Goal: Communication & Community: Answer question/provide support

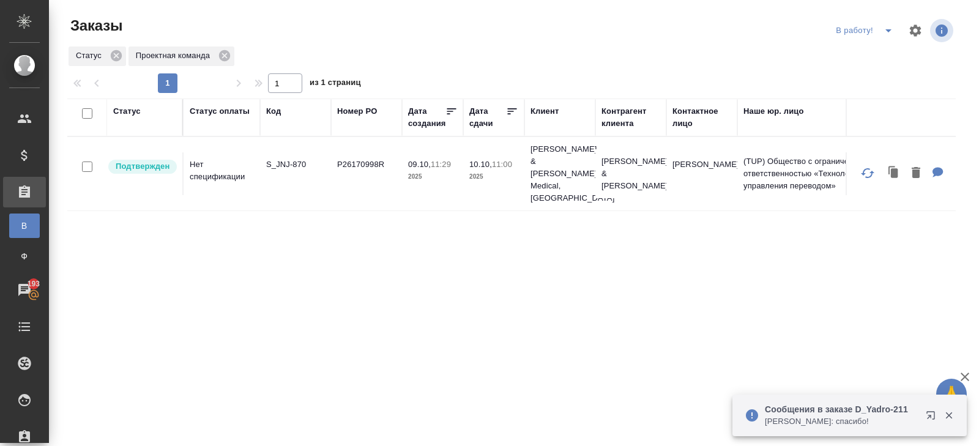
click at [894, 30] on icon "split button" at bounding box center [888, 30] width 15 height 15
click at [885, 42] on ul "ПМ начислить КМ" at bounding box center [866, 74] width 68 height 69
click at [883, 48] on li "ПМ" at bounding box center [866, 55] width 68 height 20
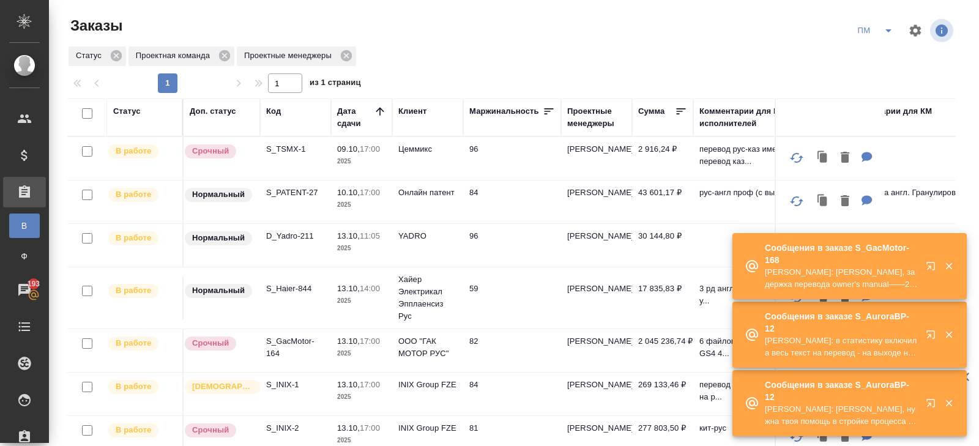
click at [932, 268] on icon "button" at bounding box center [933, 268] width 15 height 15
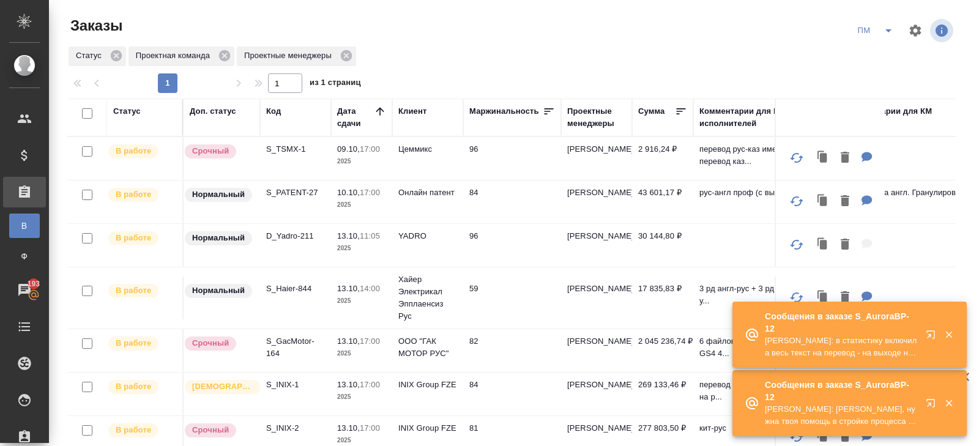
click at [895, 31] on icon "split button" at bounding box center [888, 30] width 15 height 15
click at [874, 55] on li "В работу!" at bounding box center [876, 55] width 62 height 20
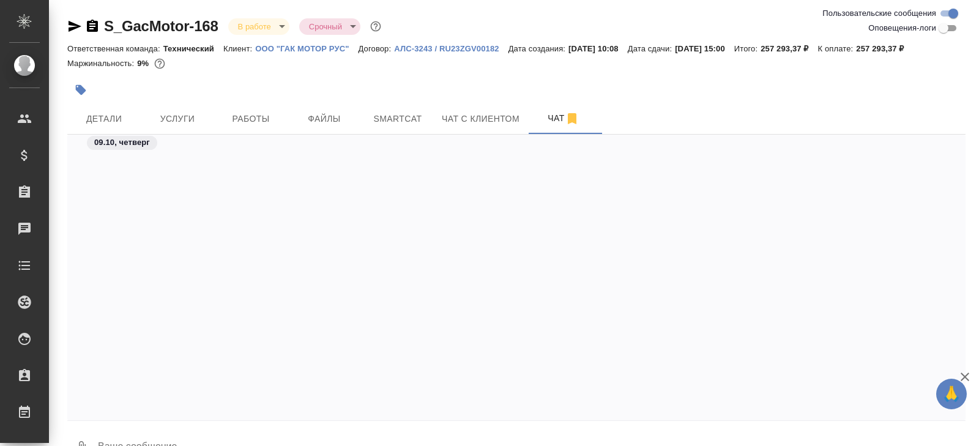
scroll to position [13768, 0]
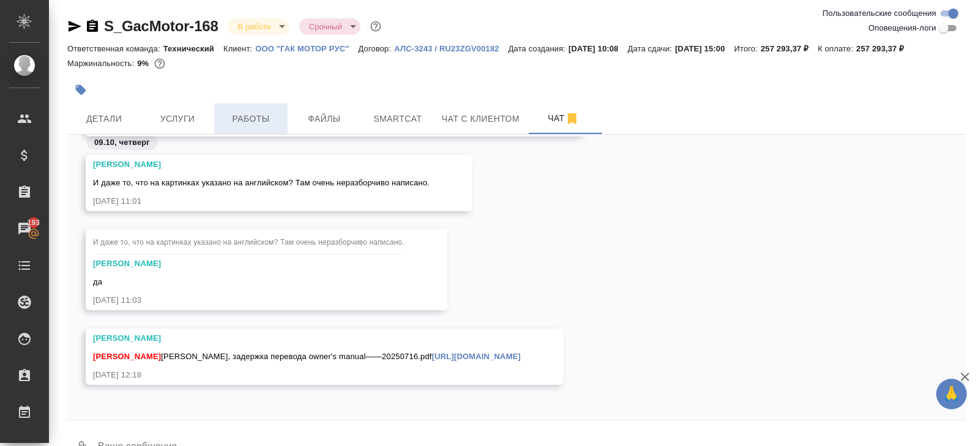
click at [241, 120] on span "Работы" at bounding box center [250, 118] width 59 height 15
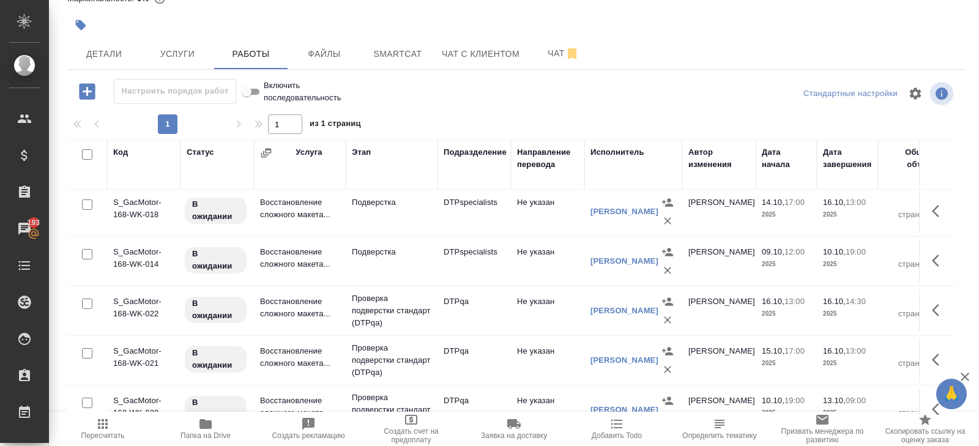
scroll to position [760, 0]
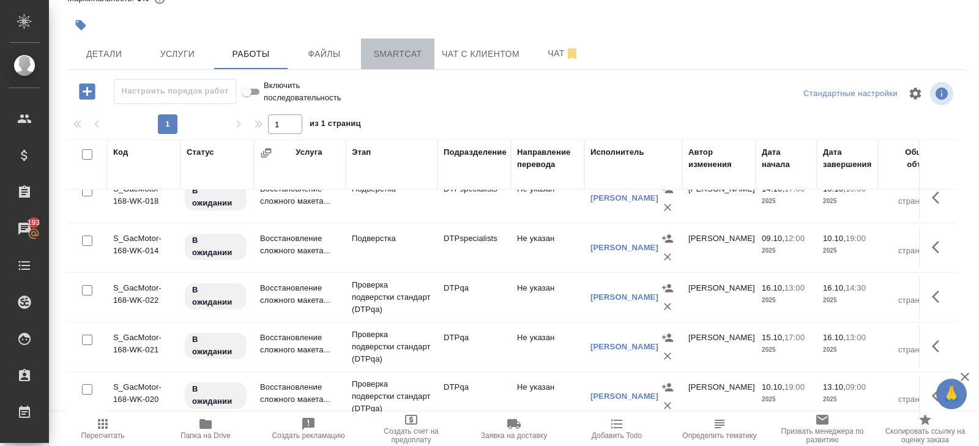
click at [395, 56] on span "Smartcat" at bounding box center [397, 53] width 59 height 15
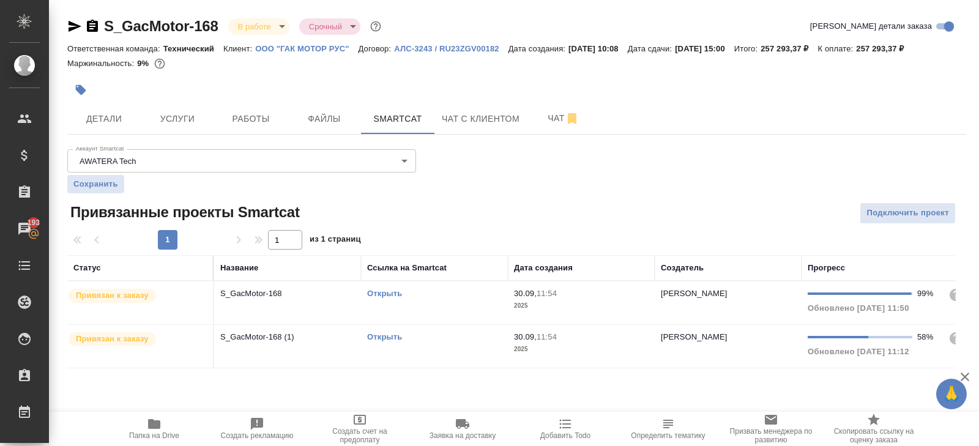
click at [378, 294] on link "Открыть" at bounding box center [384, 293] width 35 height 9
click at [269, 119] on span "Работы" at bounding box center [250, 118] width 59 height 15
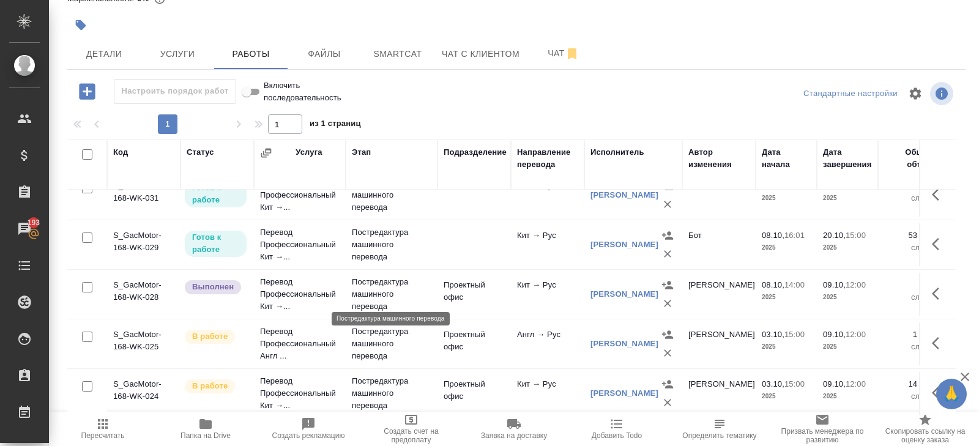
scroll to position [224, 0]
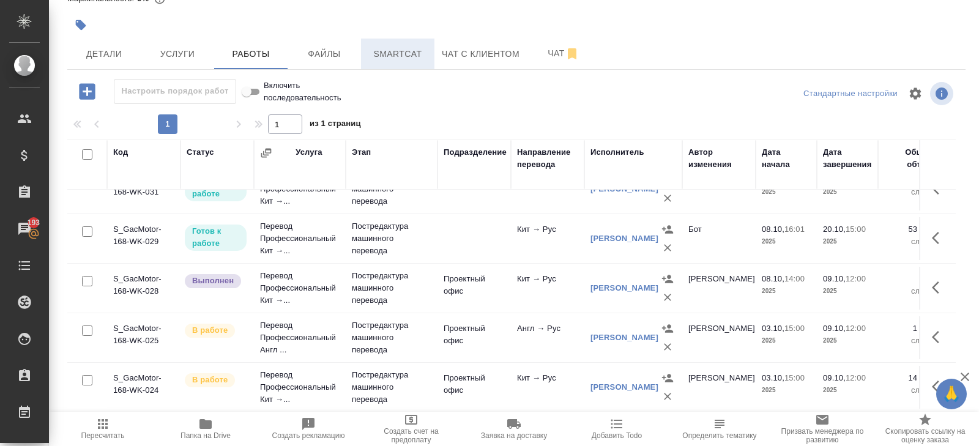
click at [410, 50] on span "Smartcat" at bounding box center [397, 53] width 59 height 15
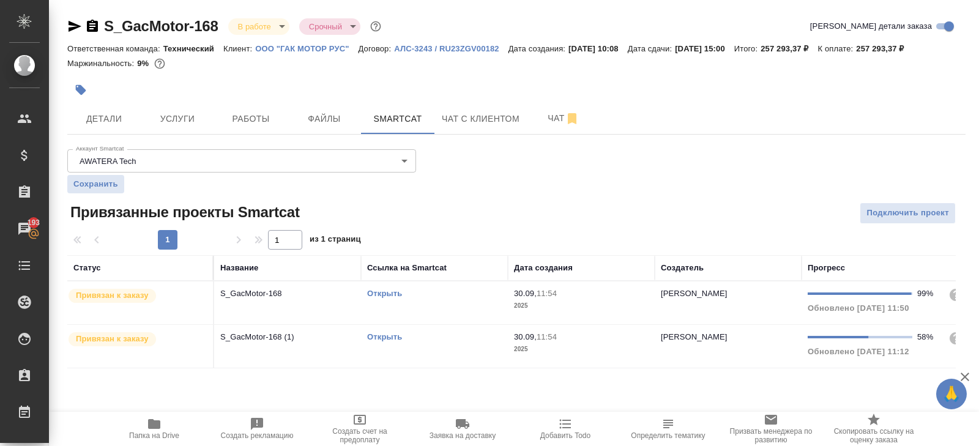
click at [385, 334] on link "Открыть" at bounding box center [384, 336] width 35 height 9
click at [253, 111] on span "Работы" at bounding box center [250, 118] width 59 height 15
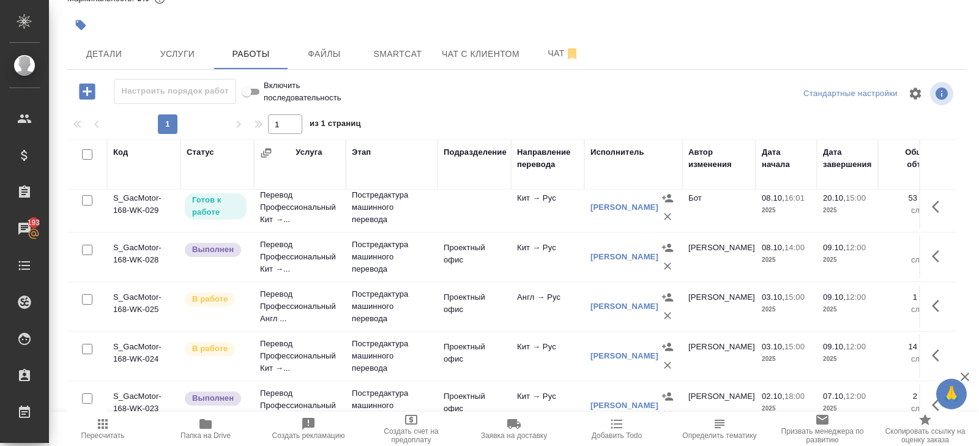
scroll to position [254, 0]
click at [932, 258] on icon "button" at bounding box center [939, 257] width 15 height 15
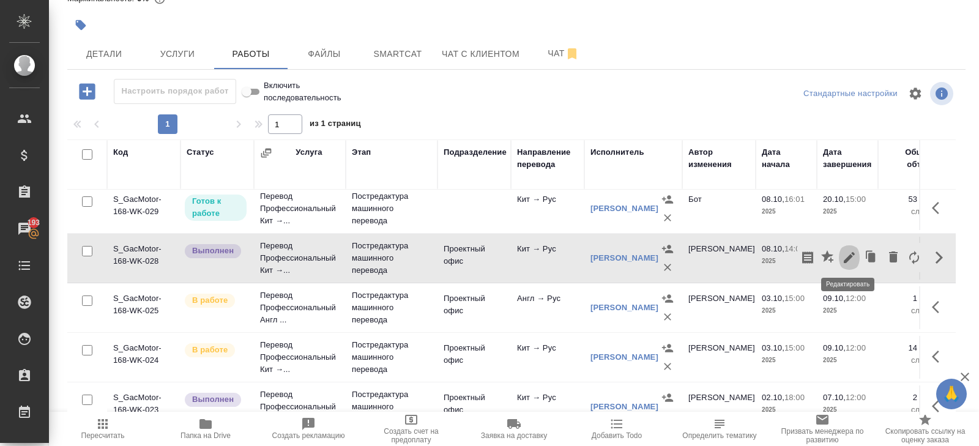
click at [848, 256] on icon "button" at bounding box center [849, 257] width 11 height 11
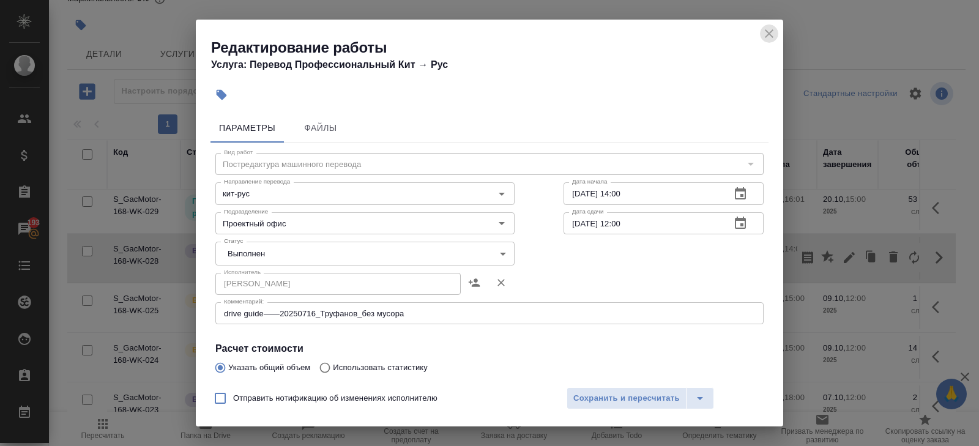
click at [770, 32] on icon "close" at bounding box center [769, 33] width 15 height 15
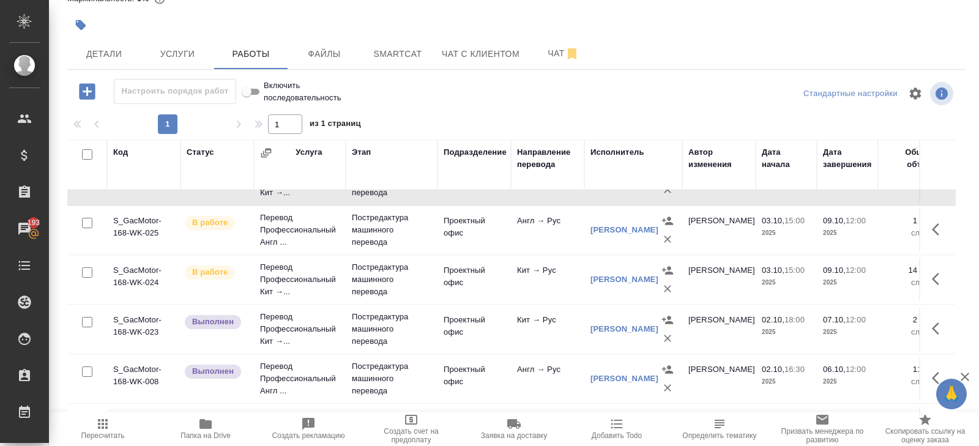
scroll to position [332, 0]
click at [934, 276] on icon "button" at bounding box center [935, 278] width 7 height 12
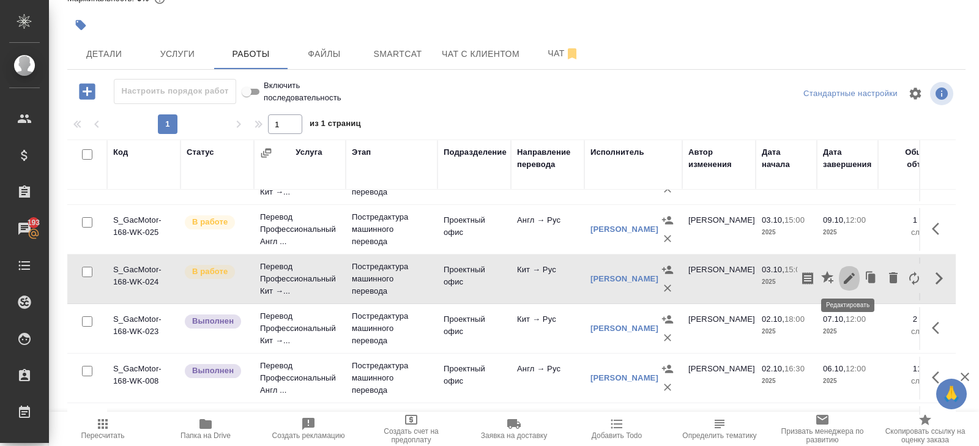
click at [853, 273] on icon "button" at bounding box center [849, 278] width 15 height 15
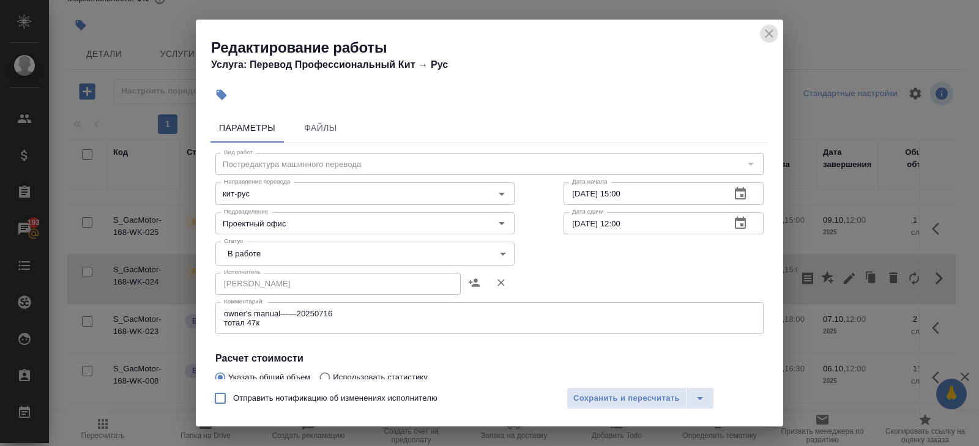
click at [771, 34] on icon "close" at bounding box center [769, 33] width 15 height 15
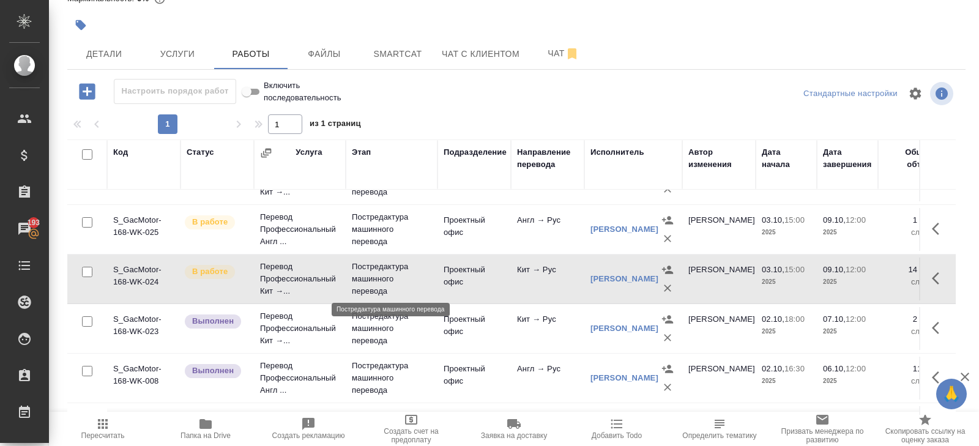
click at [378, 274] on p "Постредактура машинного перевода" at bounding box center [392, 279] width 80 height 37
click at [558, 58] on span "Чат" at bounding box center [563, 53] width 59 height 15
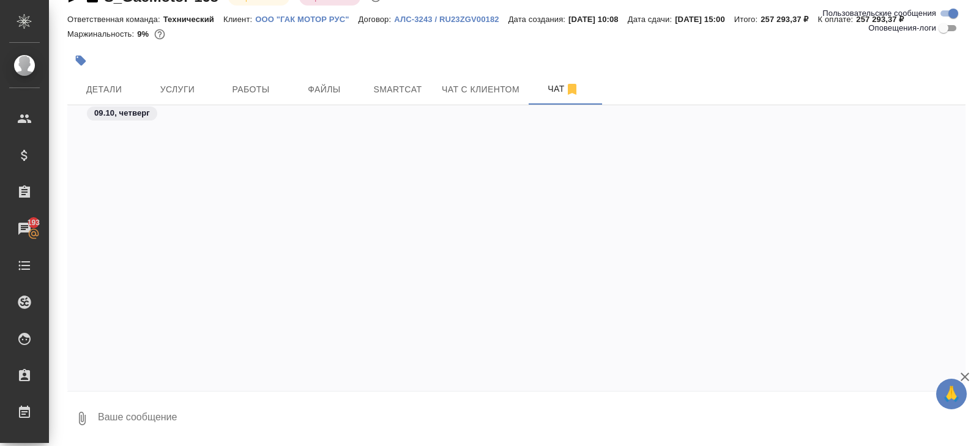
scroll to position [13768, 0]
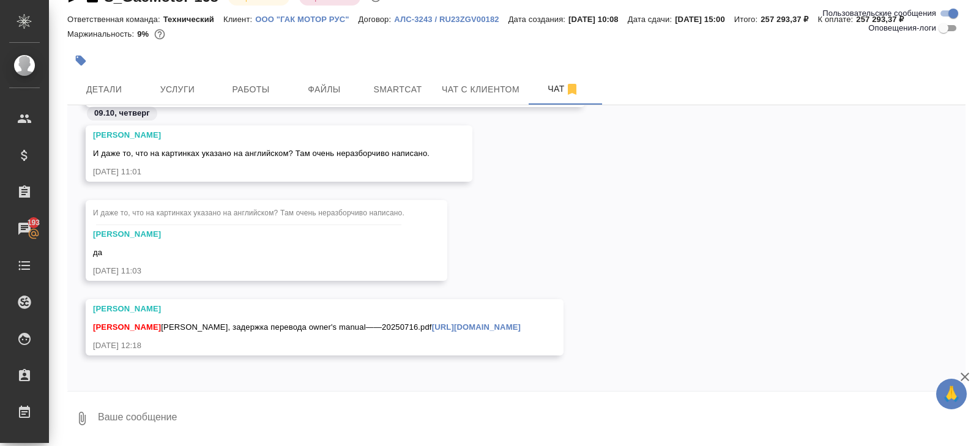
click at [78, 415] on icon "button" at bounding box center [82, 418] width 15 height 15
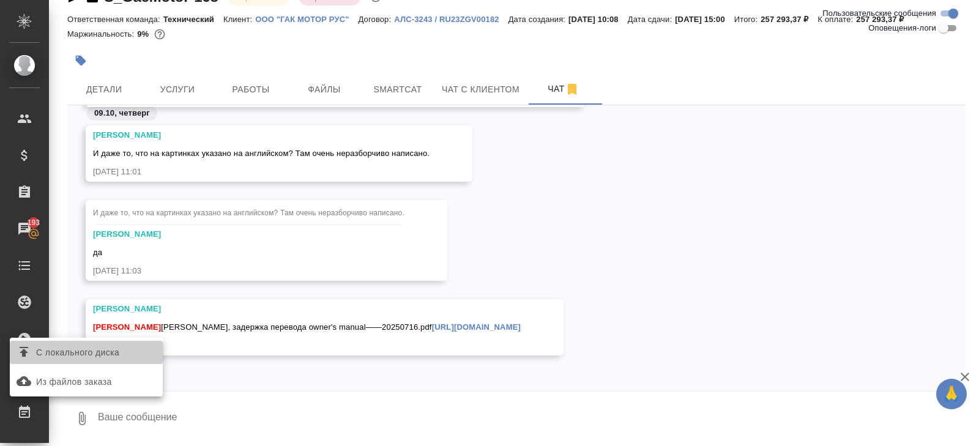
click at [105, 357] on span "С локального диска" at bounding box center [77, 352] width 83 height 15
click at [0, 0] on input "С локального диска" at bounding box center [0, 0] width 0 height 0
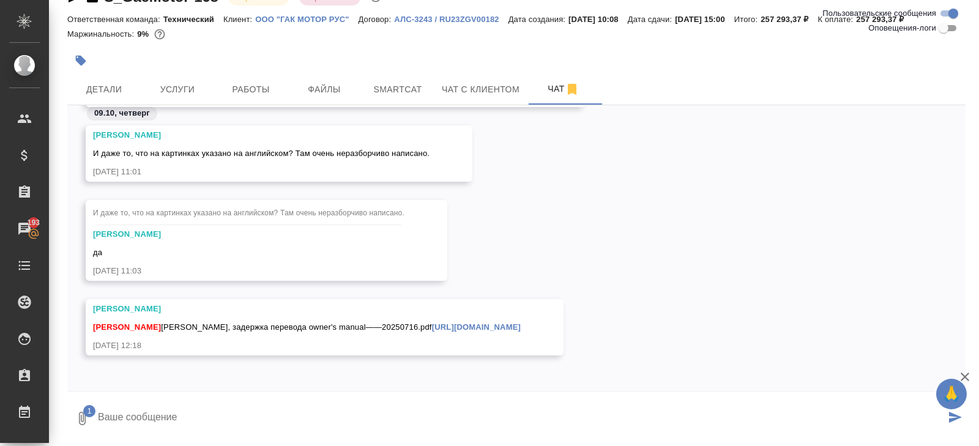
click at [246, 412] on textarea at bounding box center [521, 419] width 848 height 42
type textarea "перевод готов, СК не даёт скачать, жду ответа от поддержки"
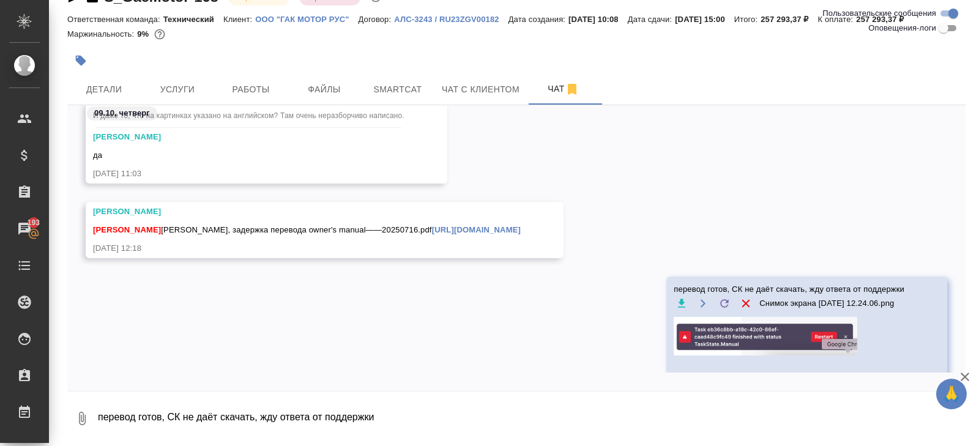
scroll to position [13930, 0]
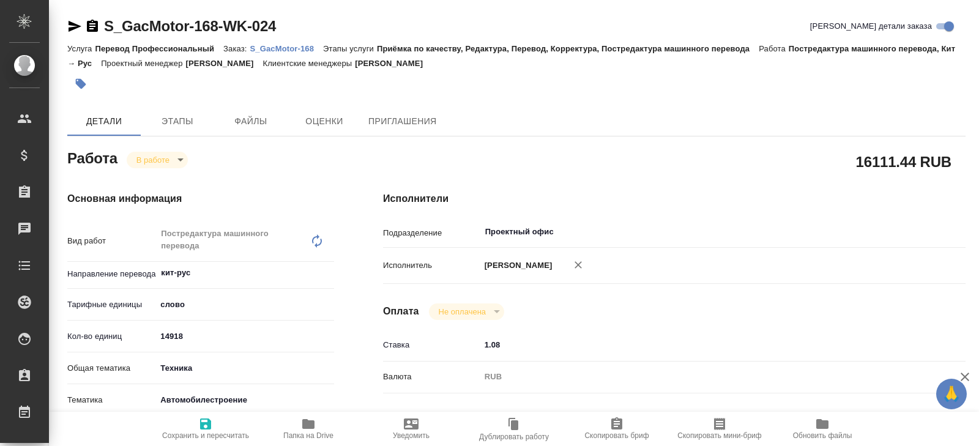
type textarea "x"
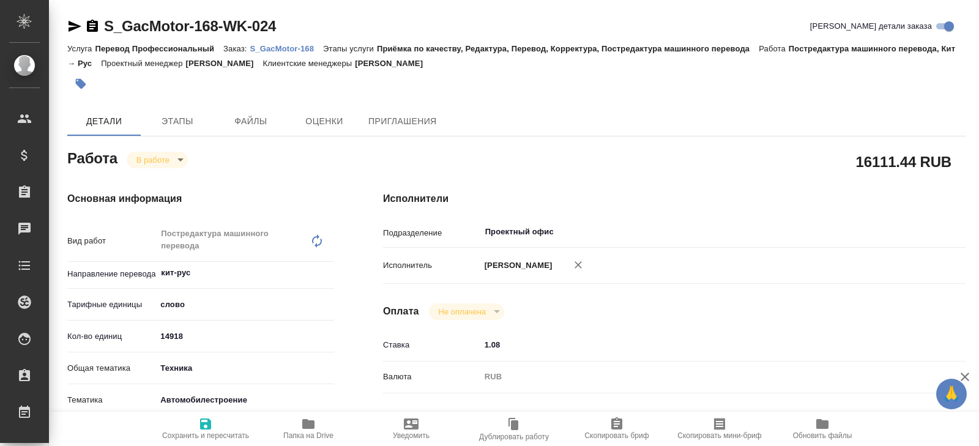
type textarea "x"
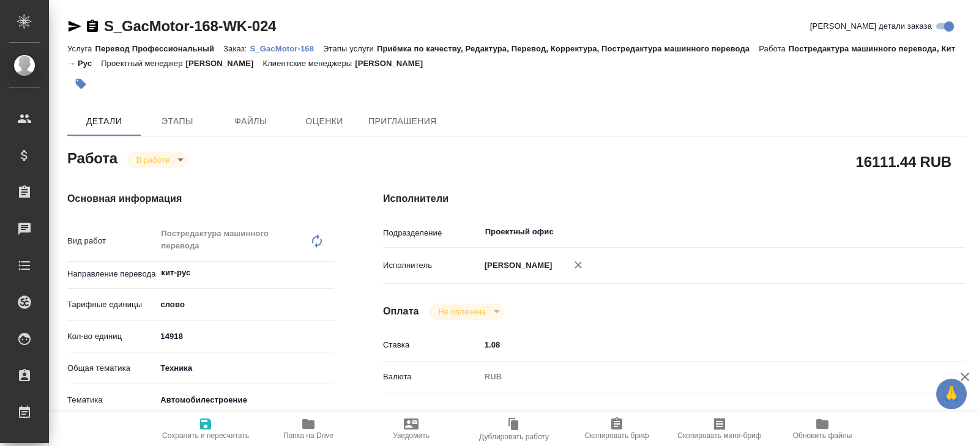
type textarea "x"
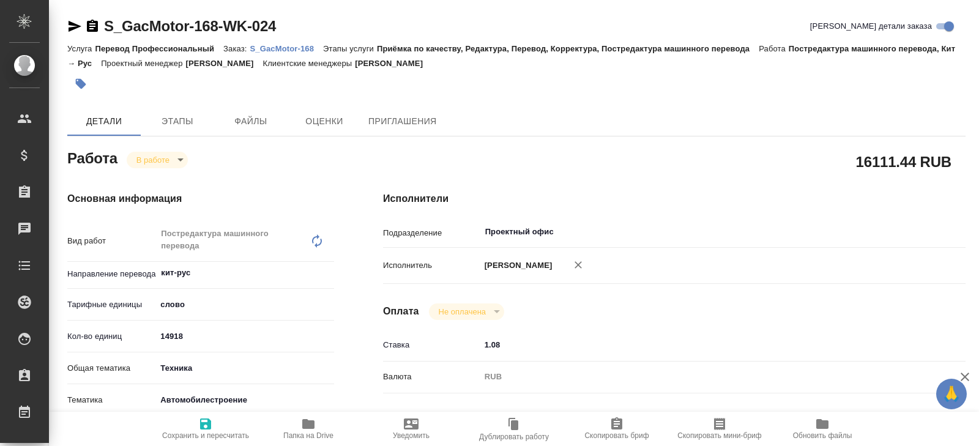
type textarea "x"
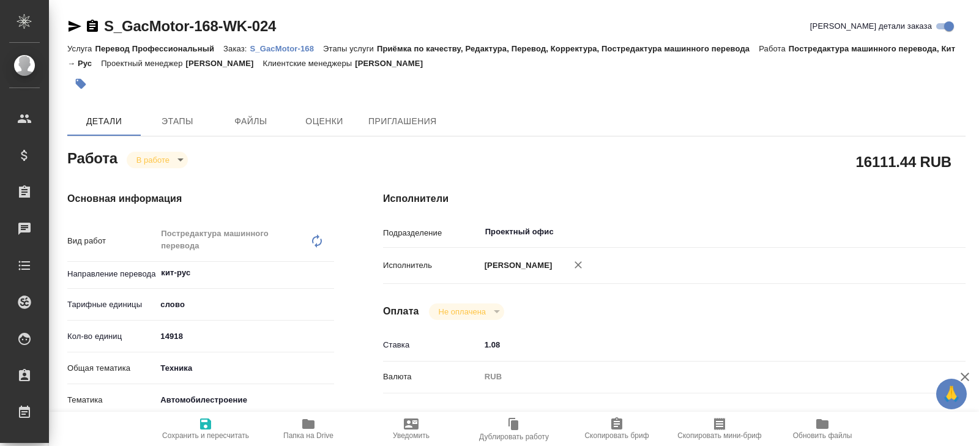
type textarea "x"
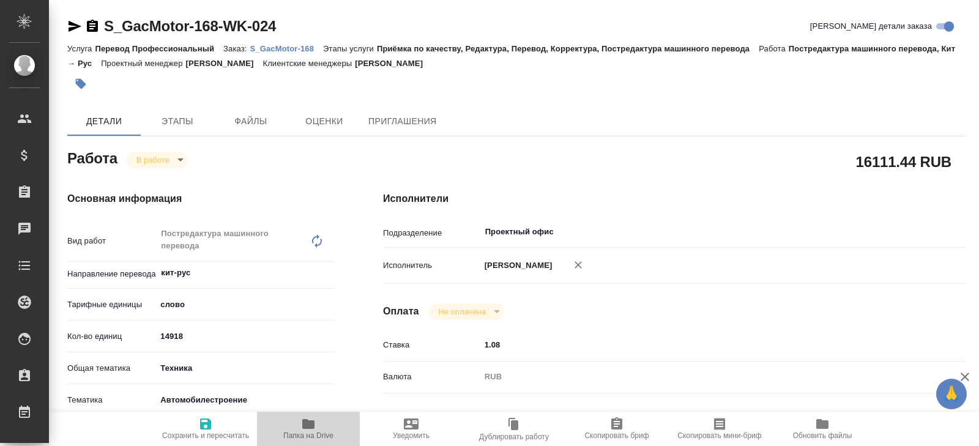
click at [310, 431] on span "Папка на Drive" at bounding box center [308, 435] width 50 height 9
type textarea "x"
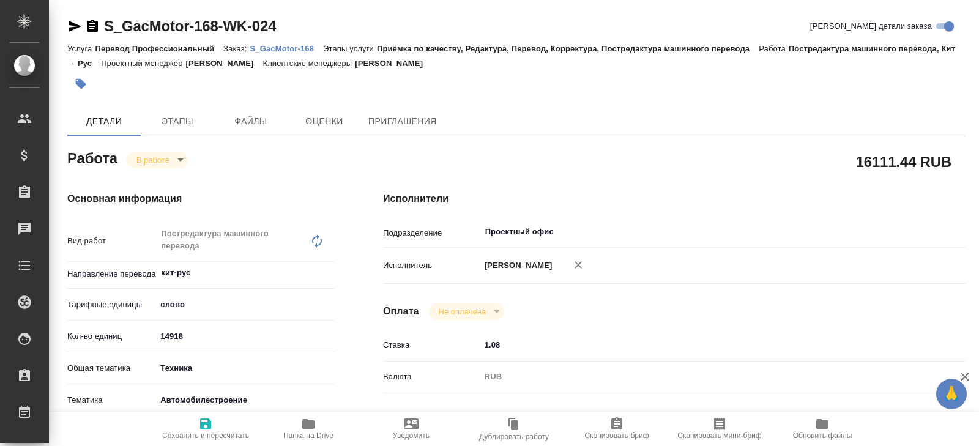
type textarea "x"
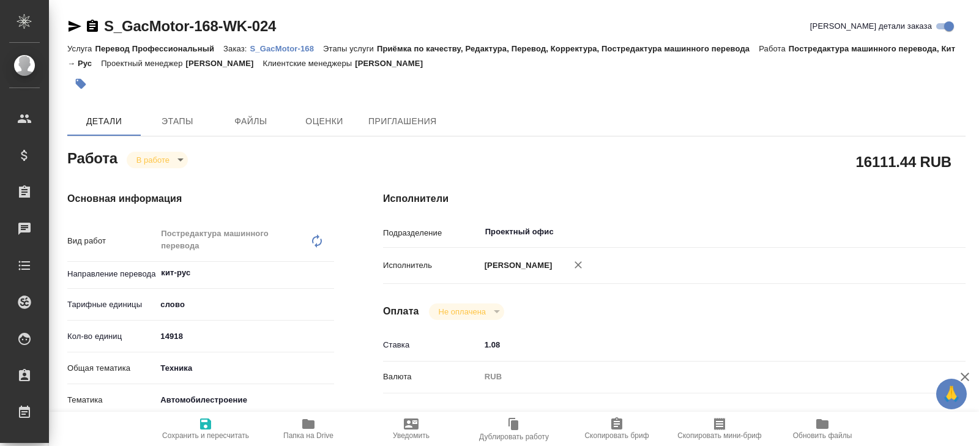
type textarea "x"
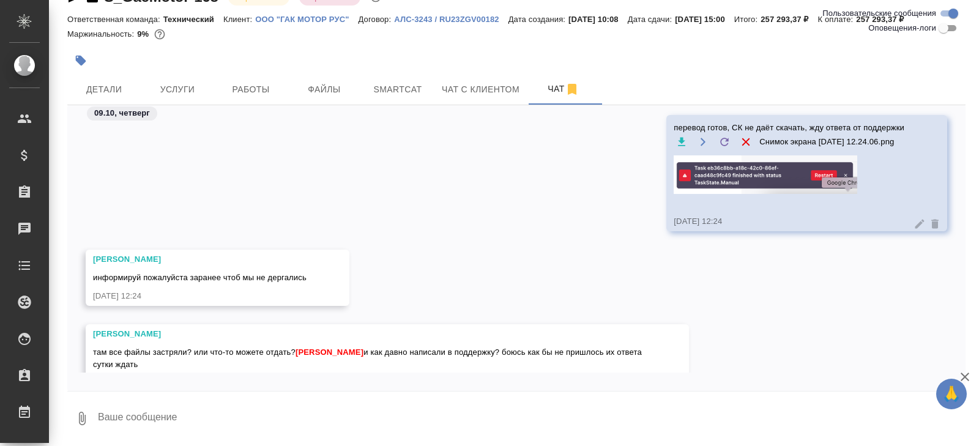
scroll to position [14457, 0]
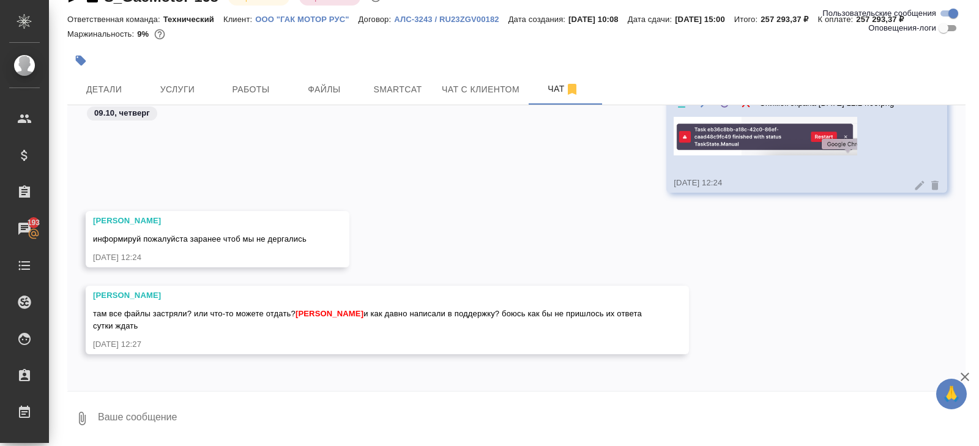
click at [192, 426] on textarea at bounding box center [531, 419] width 869 height 42
paste textarea "[URL][DOMAIN_NAME]"
type textarea "могу англ пока отдать [URL][DOMAIN_NAME]"
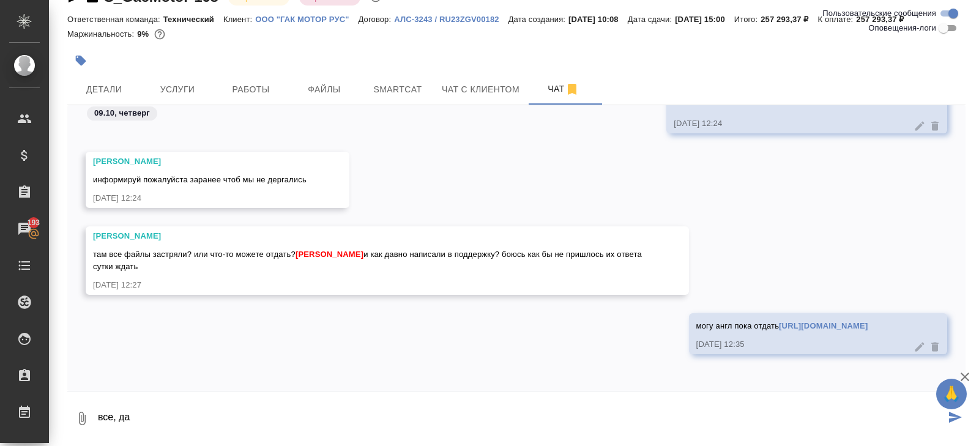
type textarea "все, да"
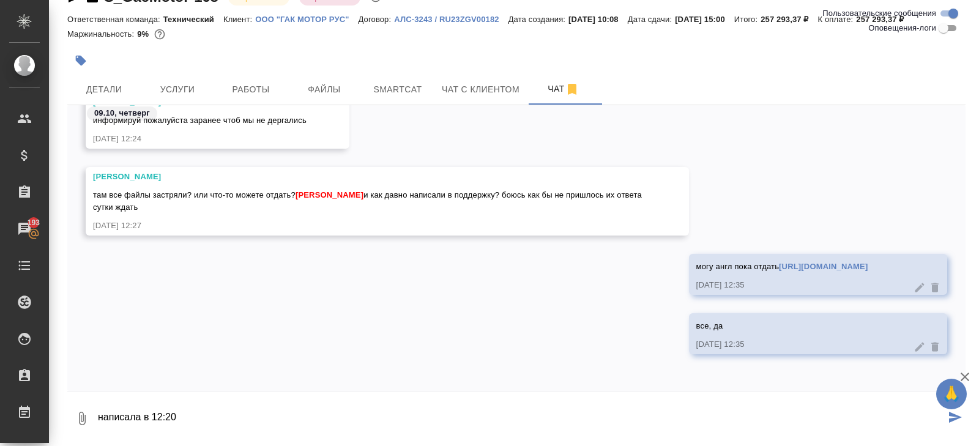
type textarea "написала в 12:20"
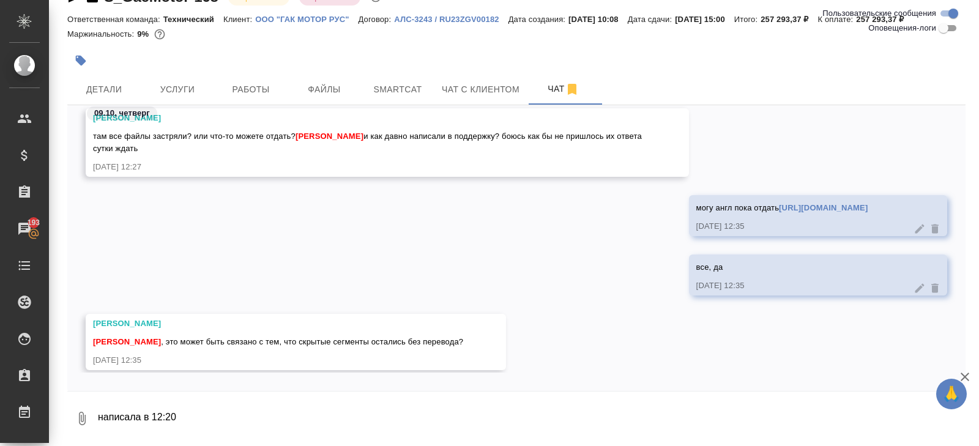
scroll to position [14650, 0]
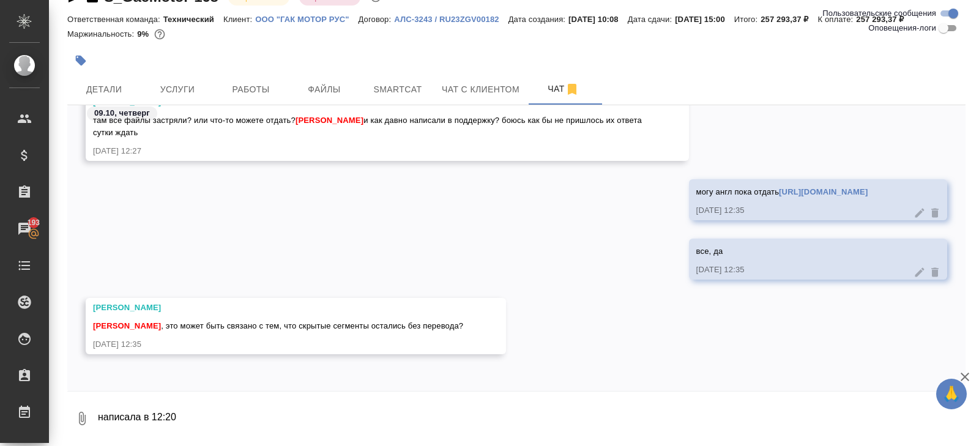
click at [240, 410] on textarea "написала в 12:20" at bounding box center [531, 419] width 869 height 42
type textarea "ворд доложила ещё"
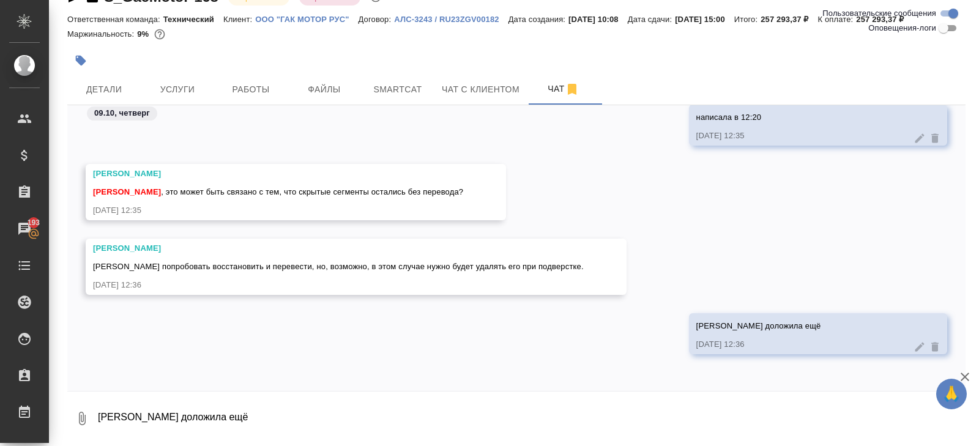
scroll to position [14750, 0]
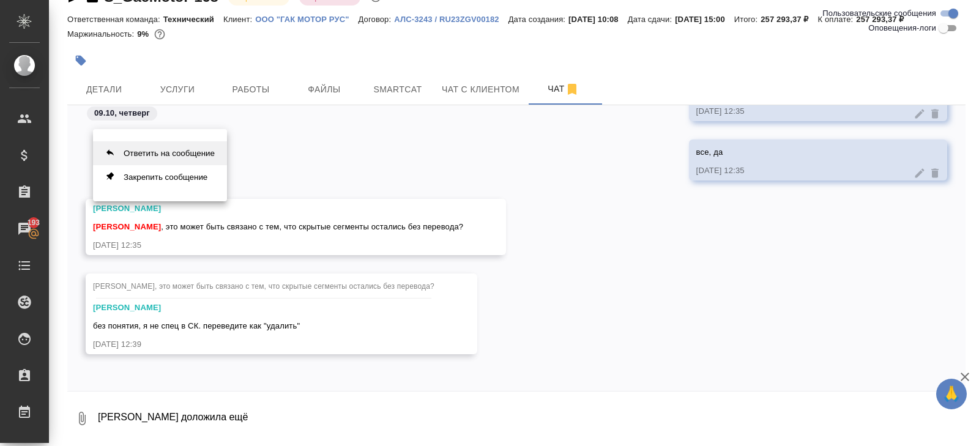
click at [196, 153] on button "Ответить на сообщение" at bounding box center [160, 153] width 134 height 24
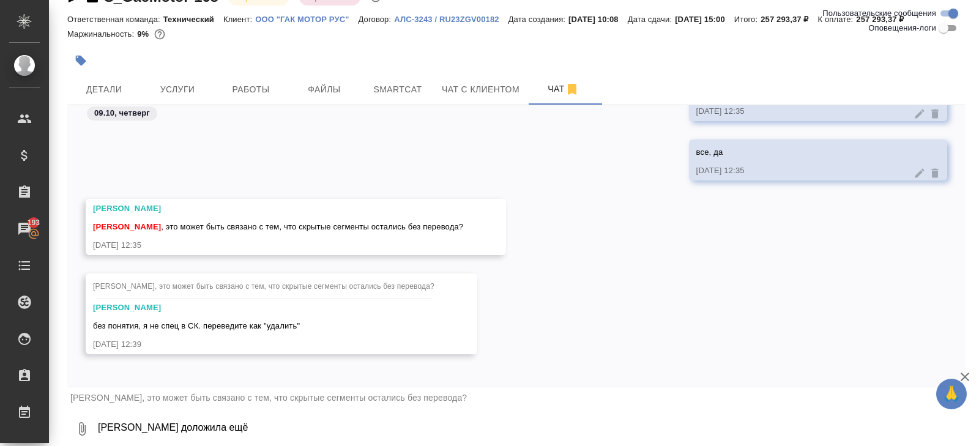
click at [169, 428] on textarea "ворд доложила ещё" at bounding box center [531, 429] width 869 height 42
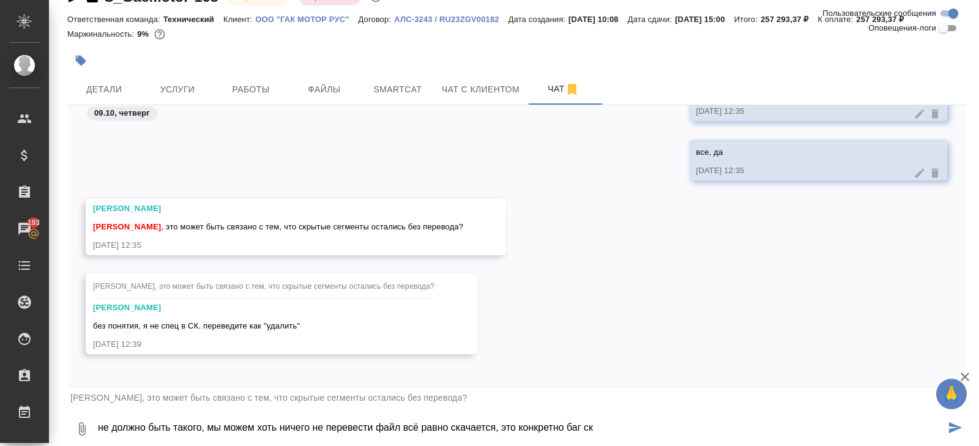
click at [204, 427] on textarea "не должно быть такого, мы можем хоть ничего не перевести файл всё равно скачает…" at bounding box center [521, 429] width 848 height 42
click at [421, 429] on textarea "не должно быть такого по идее, мы можем хоть ничего не перевести файл всё равно…" at bounding box center [521, 429] width 848 height 42
click at [455, 428] on textarea "не должно быть такого по идее, мы можем хоть ничего не перевести в файл всё рав…" at bounding box center [521, 429] width 848 height 42
click at [696, 429] on textarea "не должно быть такого по идее, мы можем хоть ничего не перевести в файле всё ра…" at bounding box center [521, 429] width 848 height 42
type textarea "не должно быть такого по идее, мы можем хоть ничего не перевести в файле всё ра…"
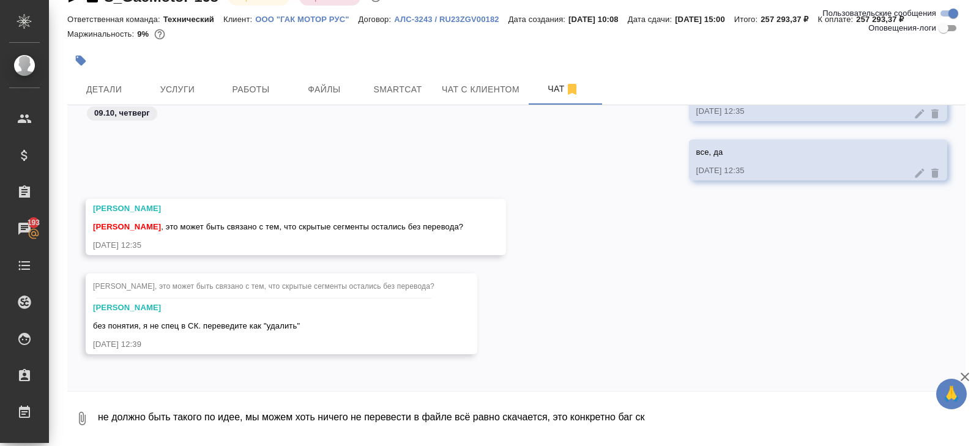
scroll to position [15025, 0]
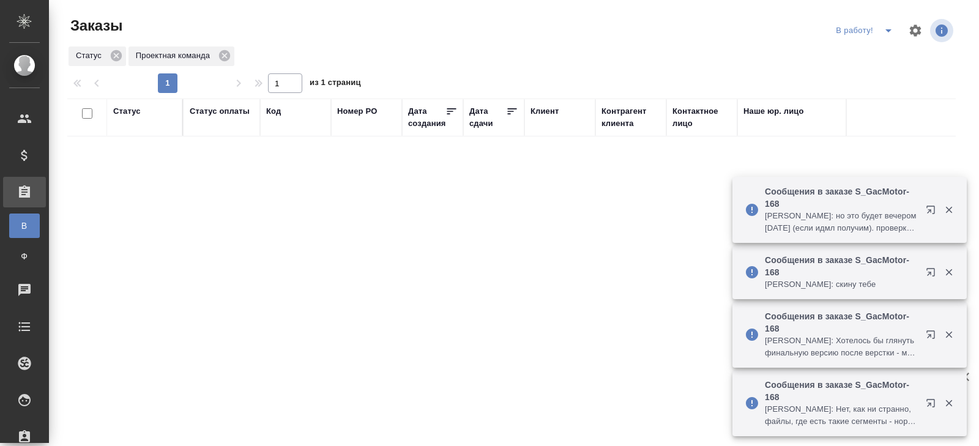
click at [883, 33] on icon "split button" at bounding box center [888, 30] width 15 height 15
click at [883, 63] on li "ПМ" at bounding box center [866, 55] width 68 height 20
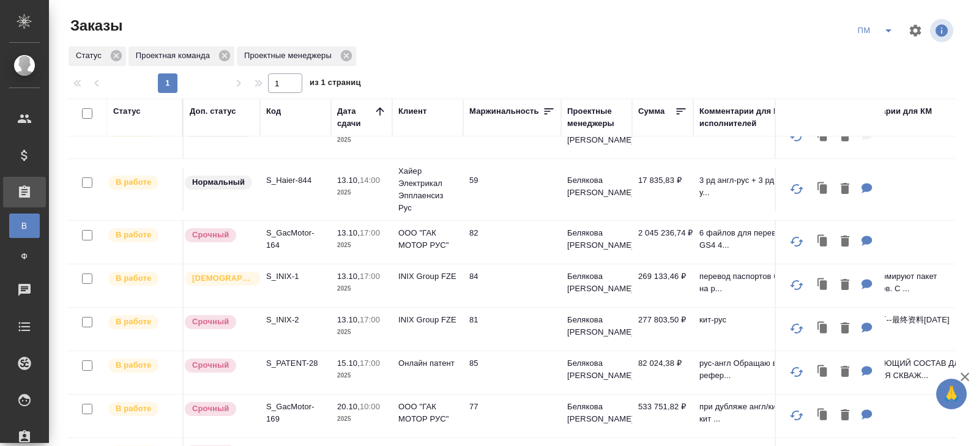
scroll to position [100, 0]
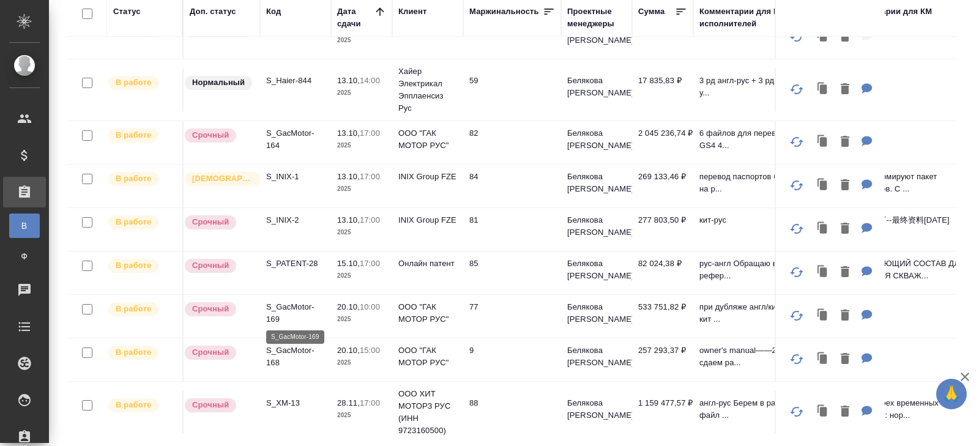
click at [272, 311] on p "S_GacMotor-169" at bounding box center [295, 313] width 59 height 24
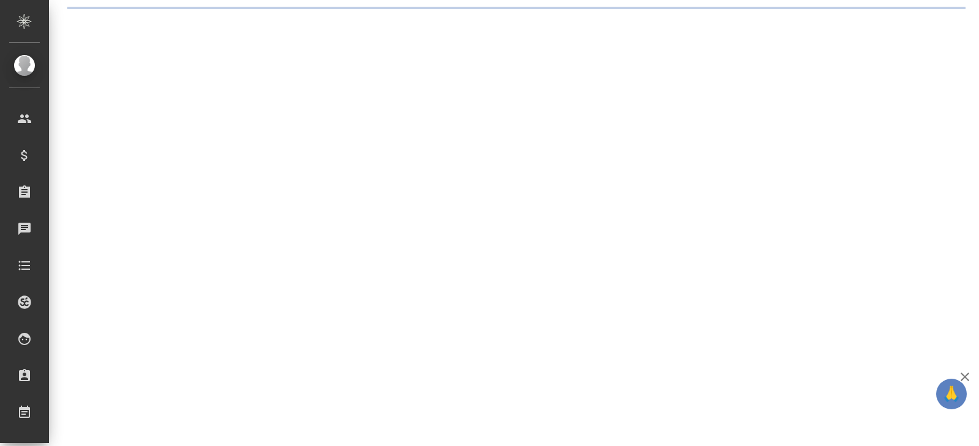
select select "RU"
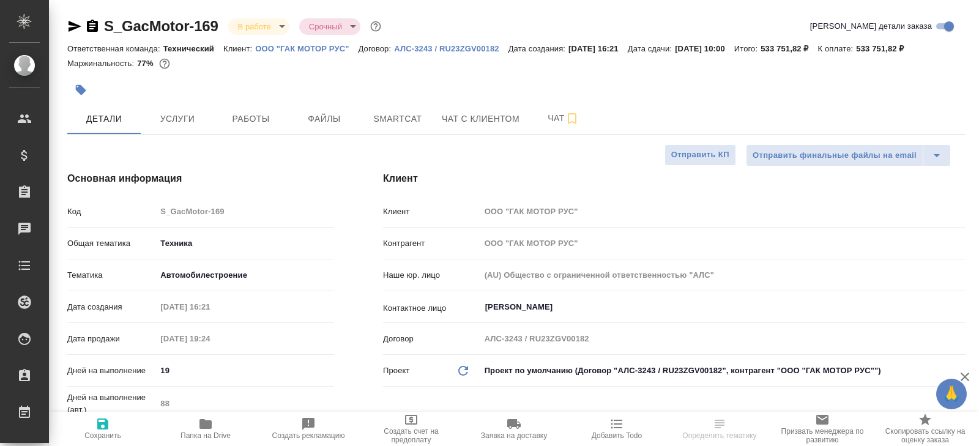
type textarea "x"
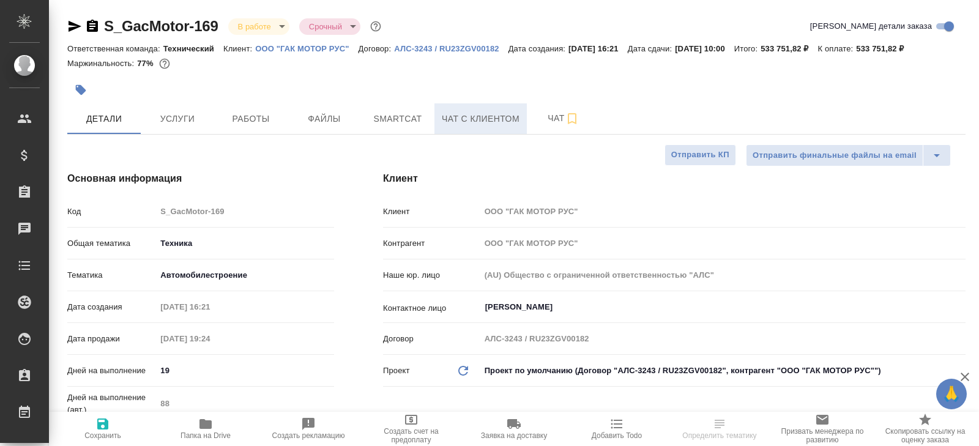
type textarea "x"
click at [396, 122] on span "Smartcat" at bounding box center [397, 118] width 59 height 15
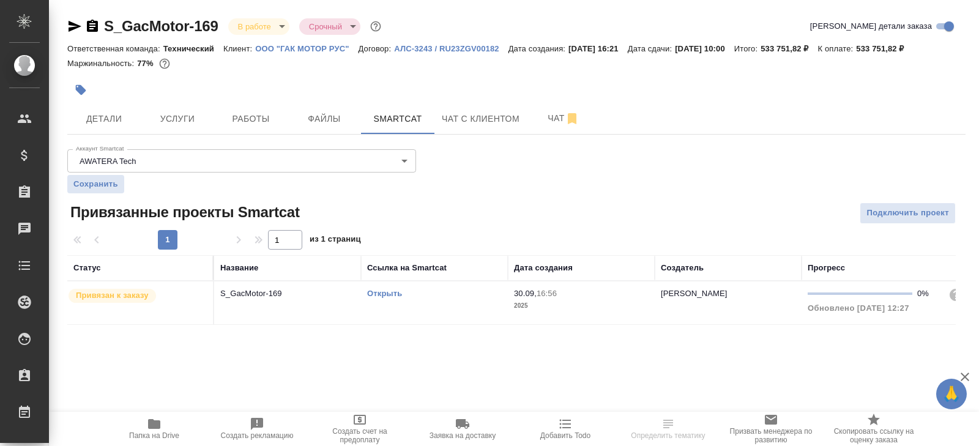
click at [444, 303] on td "Открыть" at bounding box center [434, 302] width 147 height 43
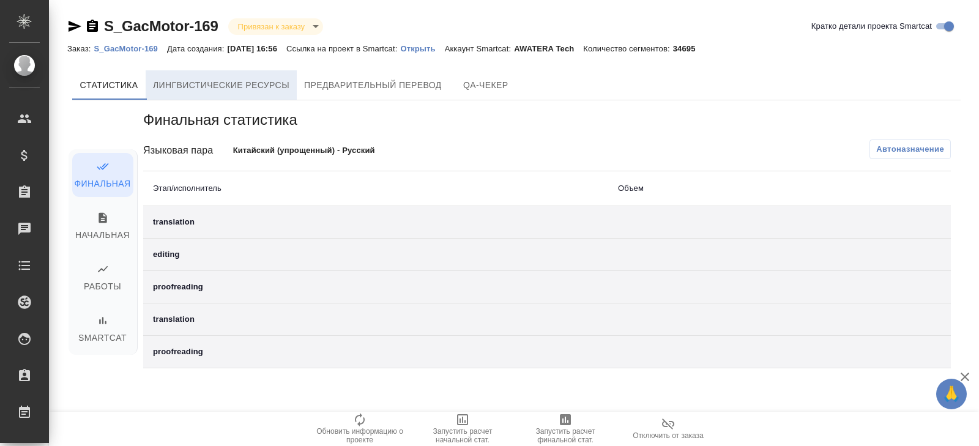
click at [253, 84] on span "Лингвистические ресурсы" at bounding box center [221, 85] width 136 height 15
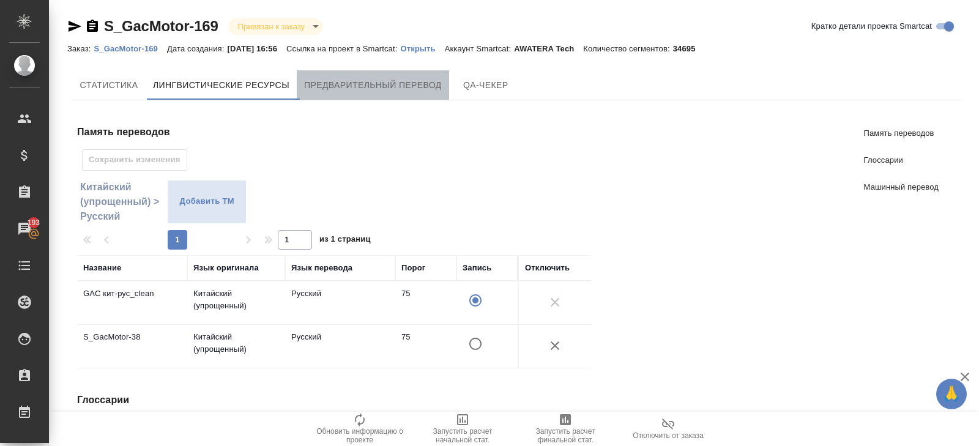
click at [344, 87] on span "Предварительный перевод" at bounding box center [373, 85] width 138 height 15
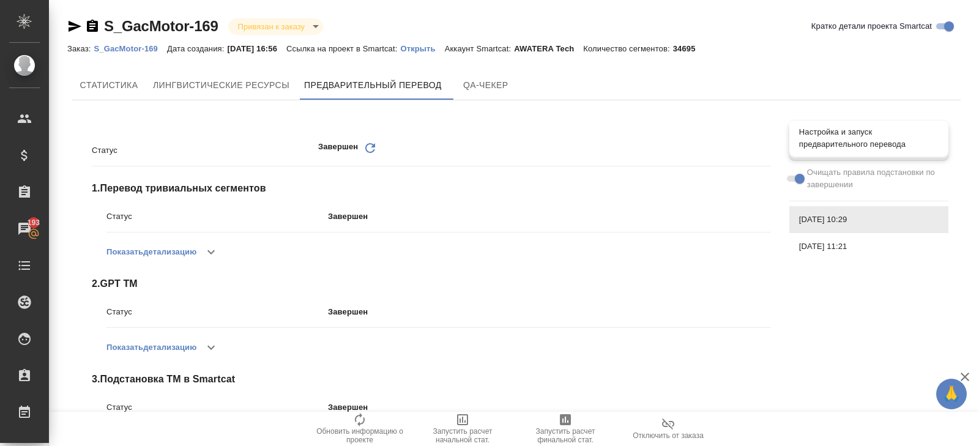
click at [797, 152] on div "Настройка и запуск предварительного перевода" at bounding box center [868, 138] width 159 height 37
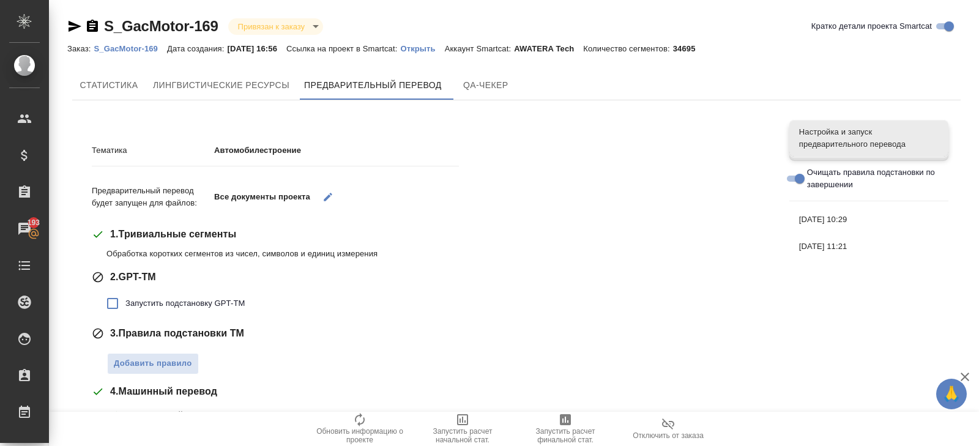
click at [205, 295] on label "Запустить подстановку GPT-TM" at bounding box center [172, 304] width 145 height 26
click at [125, 295] on input "Запустить подстановку GPT-TM" at bounding box center [113, 304] width 26 height 26
checkbox input "true"
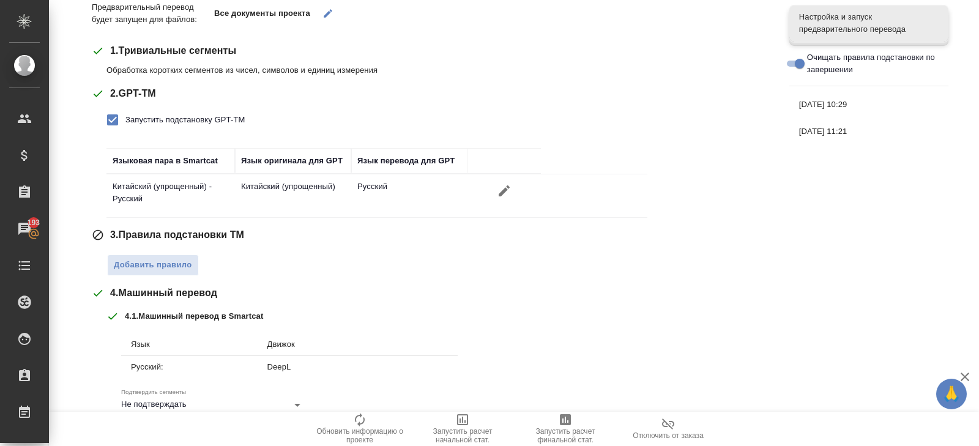
scroll to position [196, 0]
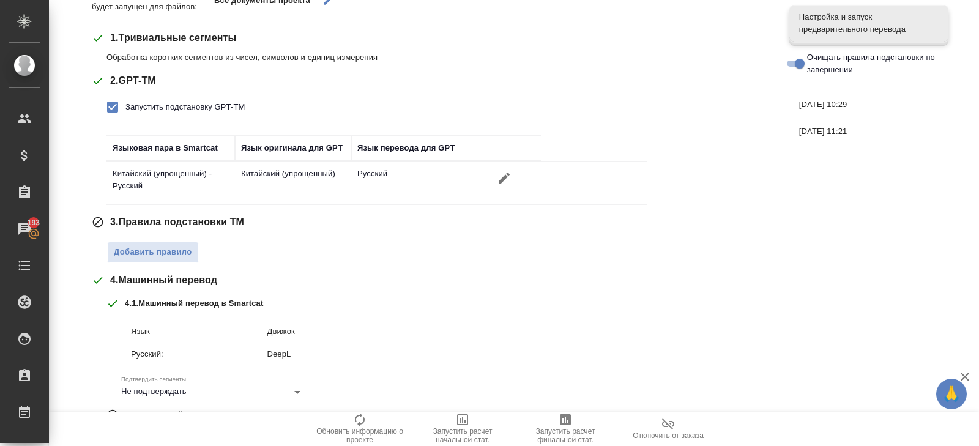
click at [153, 264] on div "Тематика Автомобилестроение Предварительный перевод будет запущен для файлов: В…" at bounding box center [431, 234] width 679 height 603
click at [153, 256] on span "Добавить правило" at bounding box center [153, 252] width 78 height 14
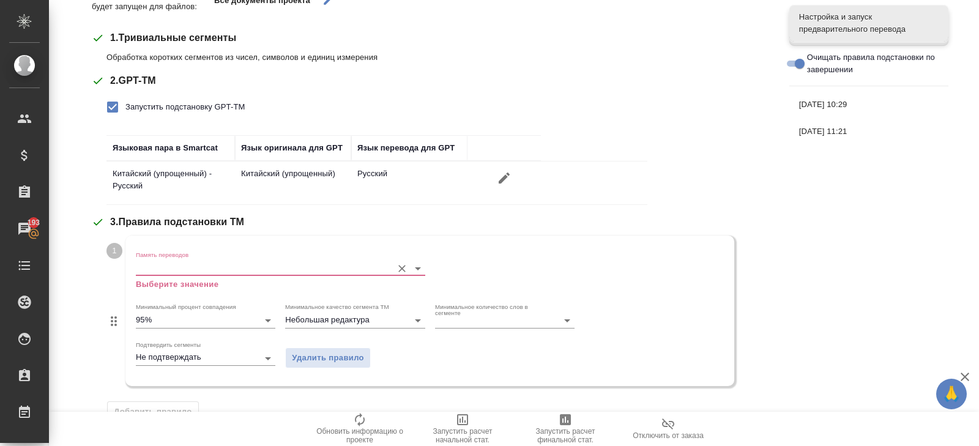
click at [159, 269] on input "Память переводов" at bounding box center [261, 268] width 250 height 15
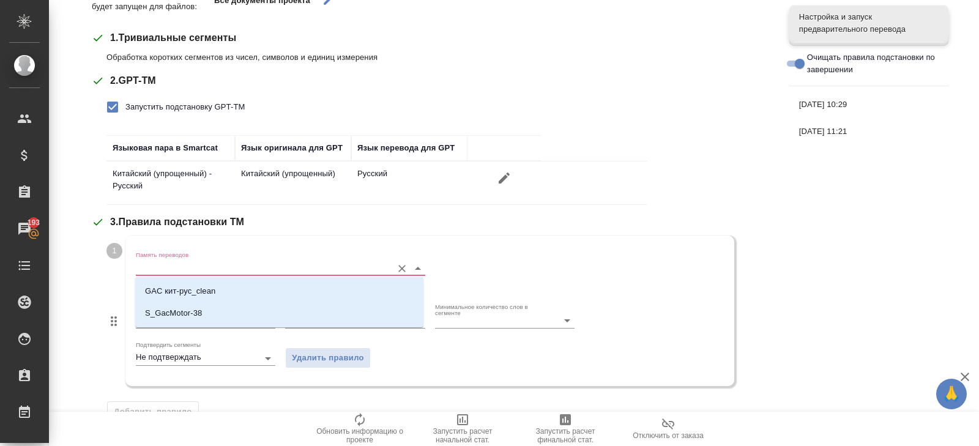
click at [166, 290] on p "GAC кит-рус_clean" at bounding box center [180, 291] width 70 height 12
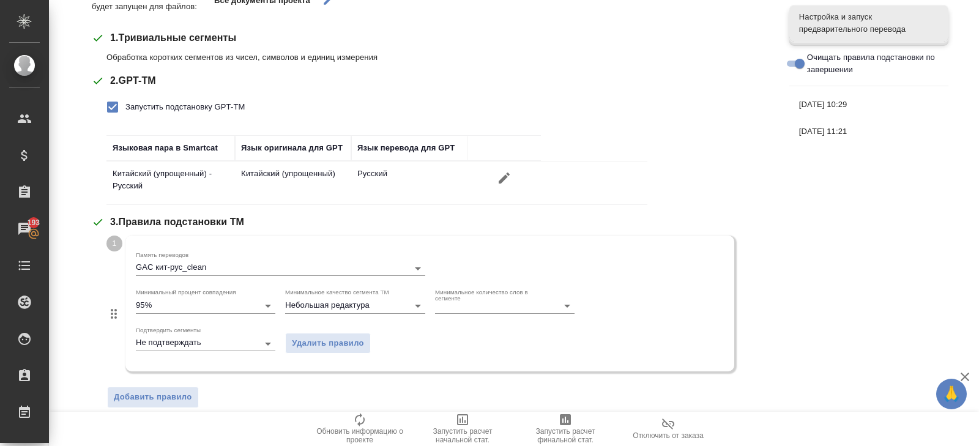
scroll to position [321, 0]
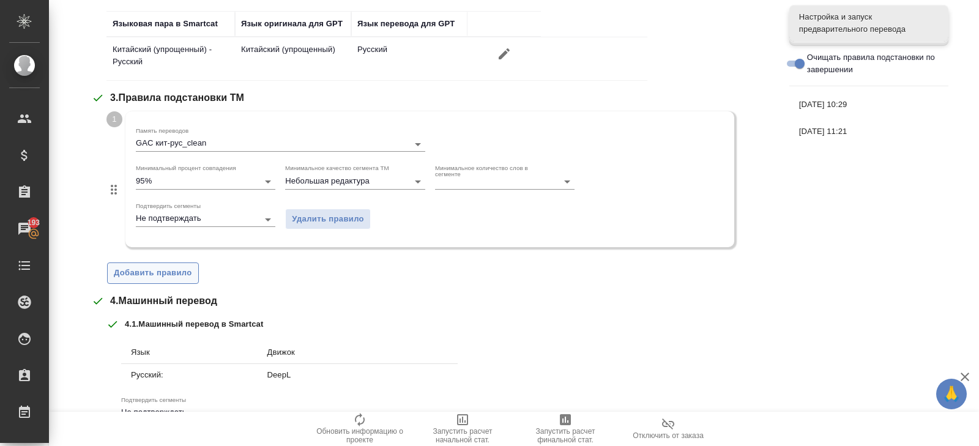
click at [151, 270] on span "Добавить правило" at bounding box center [153, 273] width 78 height 14
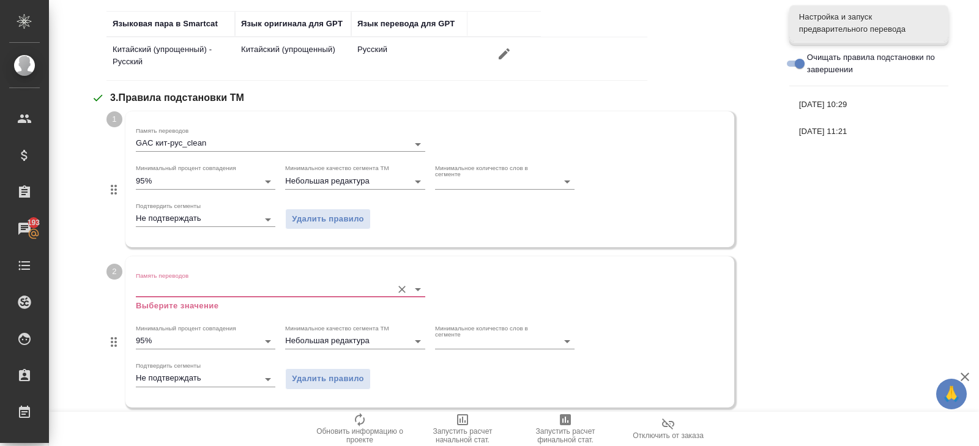
click at [151, 281] on input "Память переводов" at bounding box center [261, 288] width 250 height 15
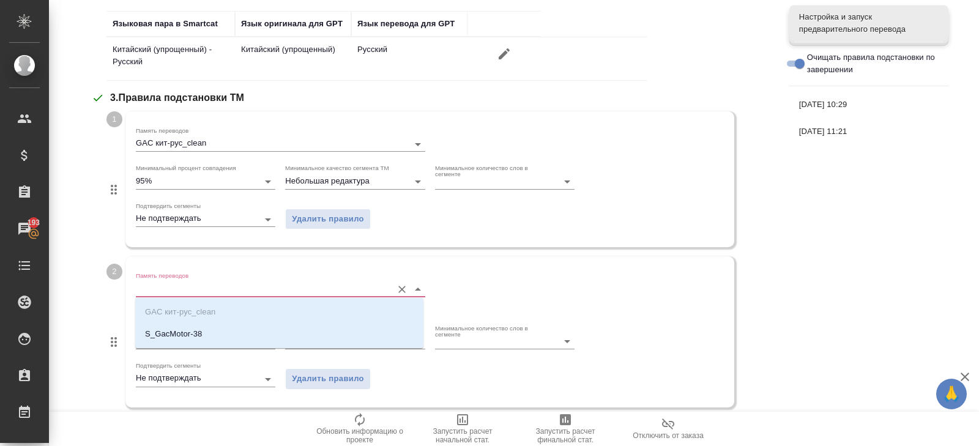
click at [162, 333] on p "S_GacMotor-38" at bounding box center [173, 334] width 57 height 12
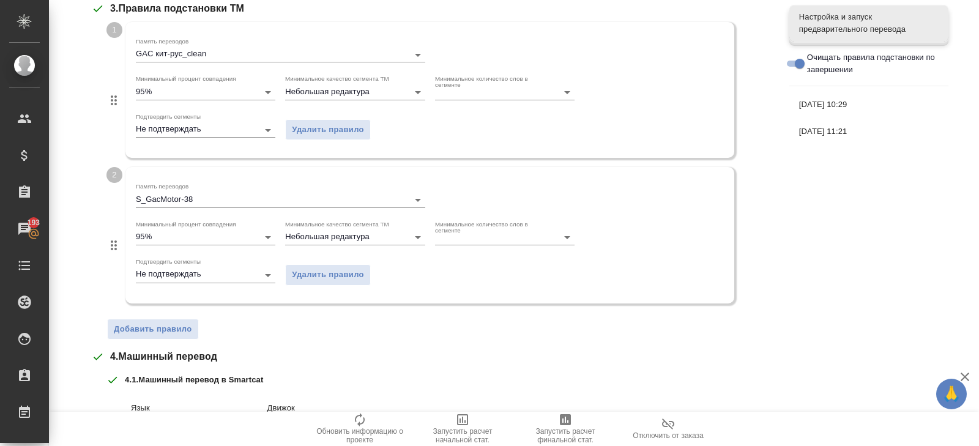
scroll to position [615, 0]
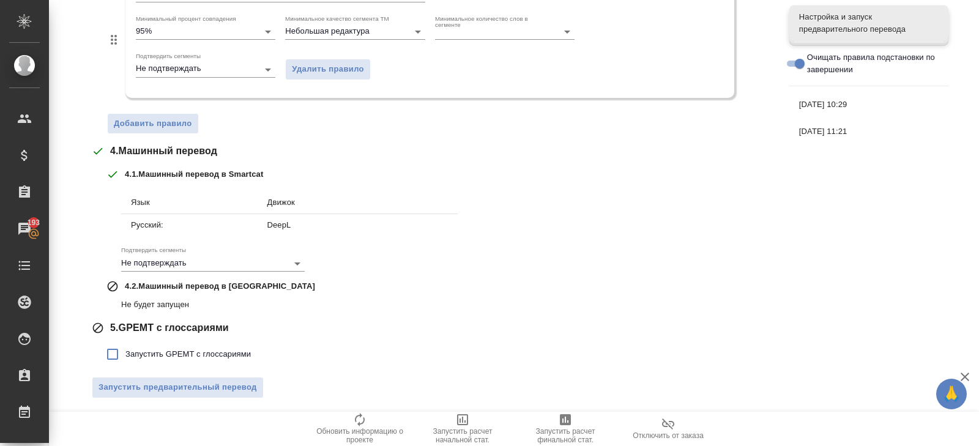
click at [162, 344] on label "Запустить GPEMT с глоссариями" at bounding box center [175, 354] width 151 height 26
click at [125, 344] on input "Запустить GPEMT с глоссариями" at bounding box center [113, 354] width 26 height 26
checkbox input "true"
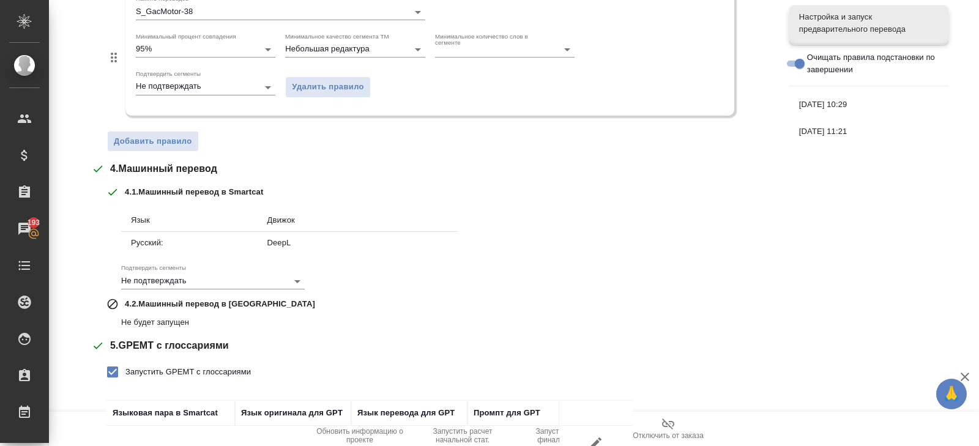
scroll to position [699, 0]
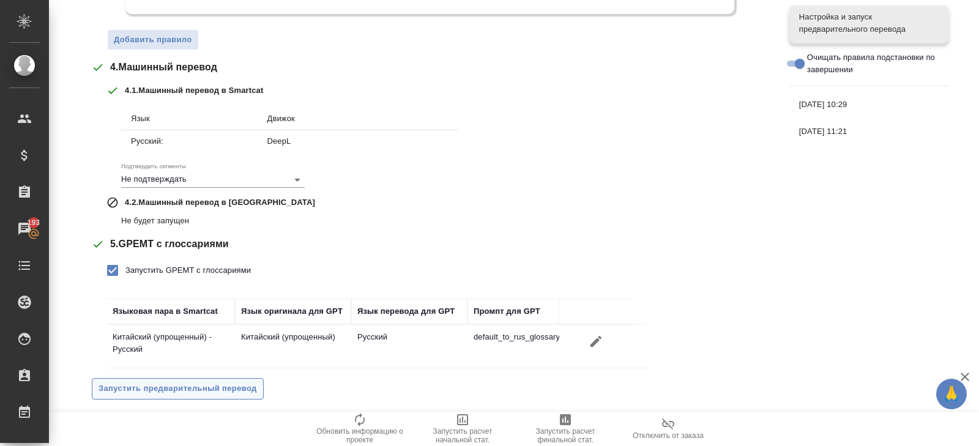
click at [169, 378] on button "Запустить предварительный перевод" at bounding box center [178, 388] width 172 height 21
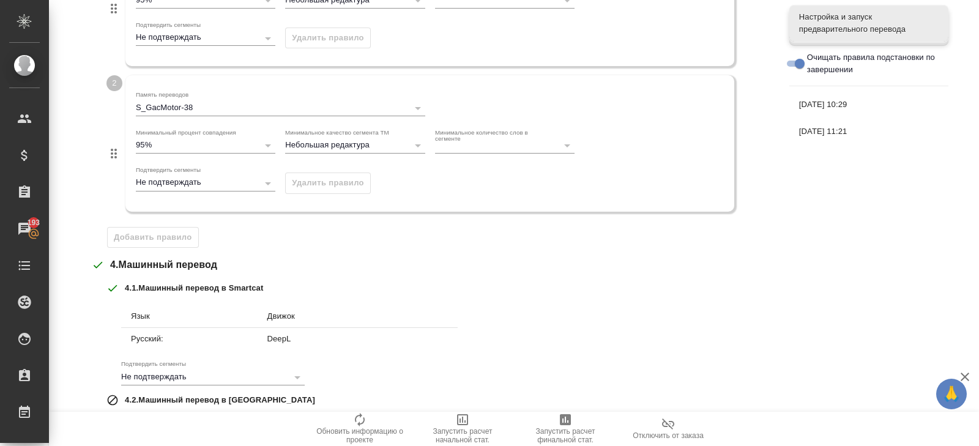
scroll to position [0, 0]
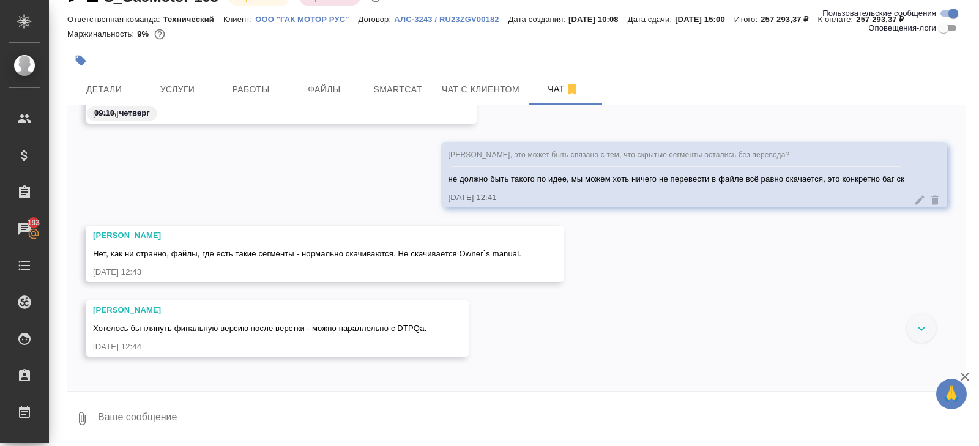
scroll to position [16468, 0]
click at [406, 80] on button "Smartcat" at bounding box center [397, 89] width 73 height 31
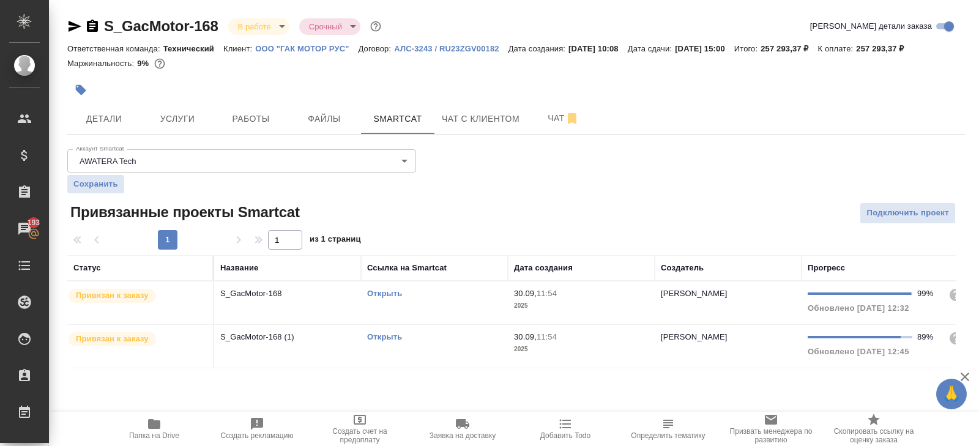
click at [394, 292] on link "Открыть" at bounding box center [384, 293] width 35 height 9
click at [572, 132] on button "Чат" at bounding box center [563, 118] width 73 height 31
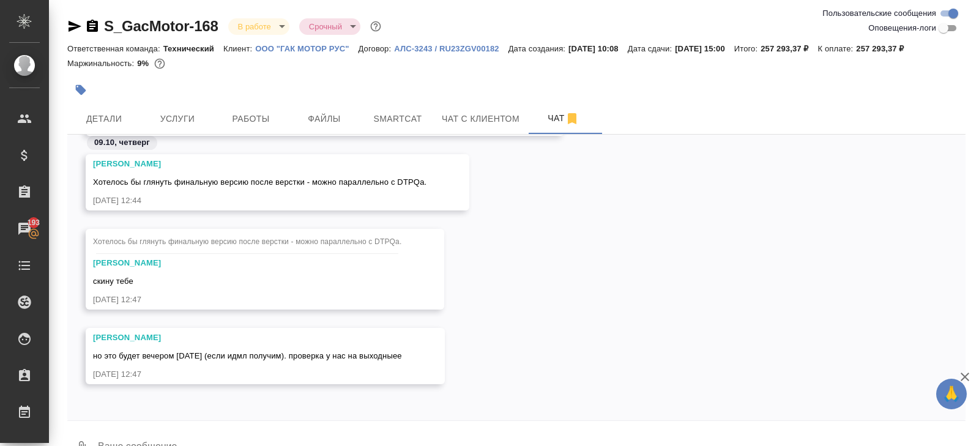
scroll to position [29, 0]
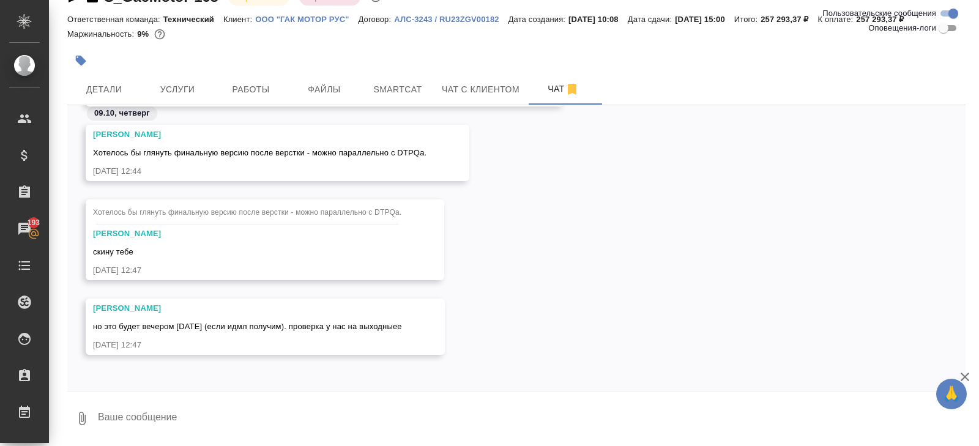
click at [189, 412] on textarea at bounding box center [531, 419] width 869 height 42
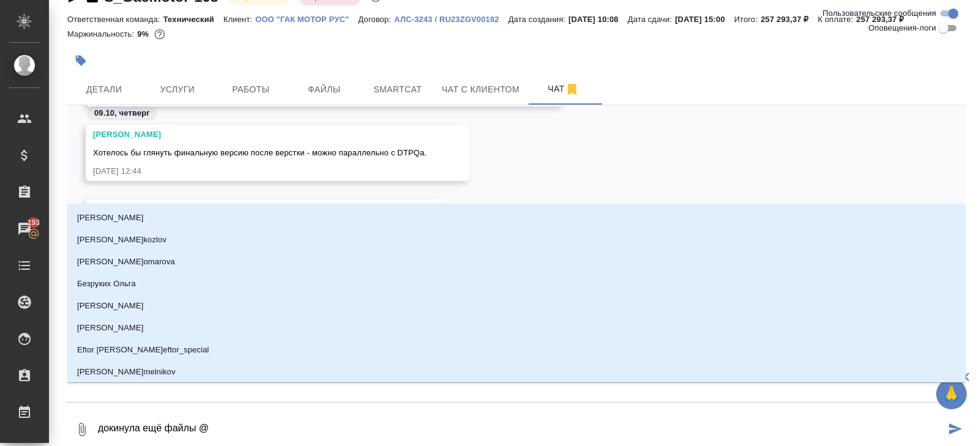
type textarea "докинула ещё файлы @з"
type input "з"
type textarea "докинула ещё файлы @за"
type input "за"
type textarea "докинула ещё файлы @заб"
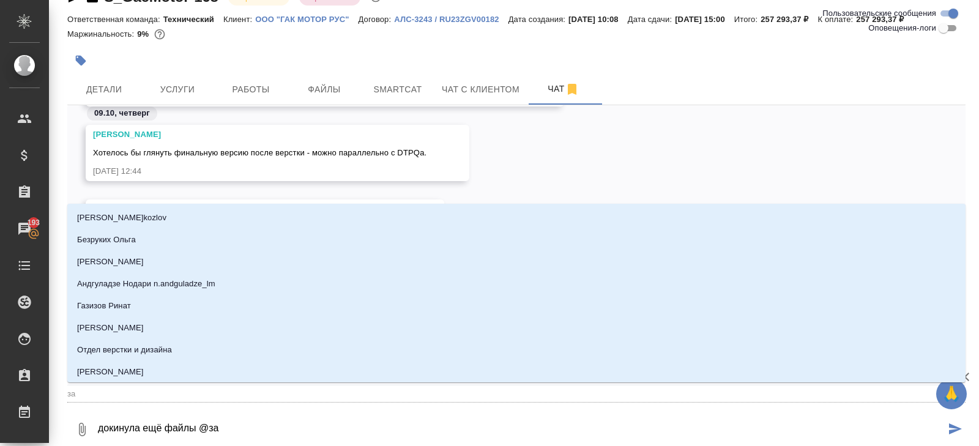
type input "заб"
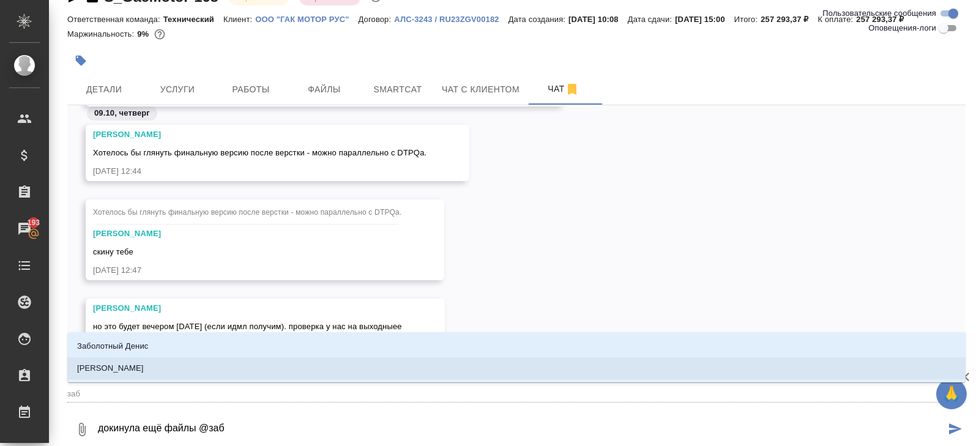
click at [141, 369] on p "[PERSON_NAME]" at bounding box center [110, 368] width 67 height 12
type textarea "докинула ещё файлы @[PERSON_NAME]"
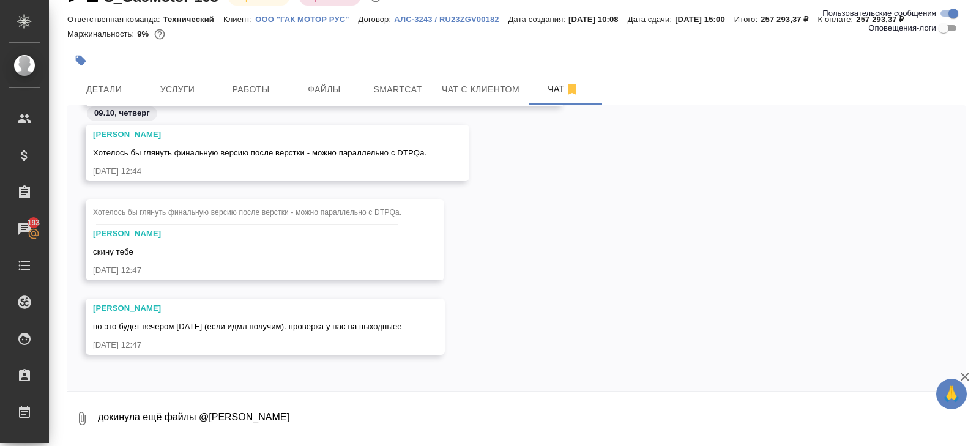
scroll to position [17126, 0]
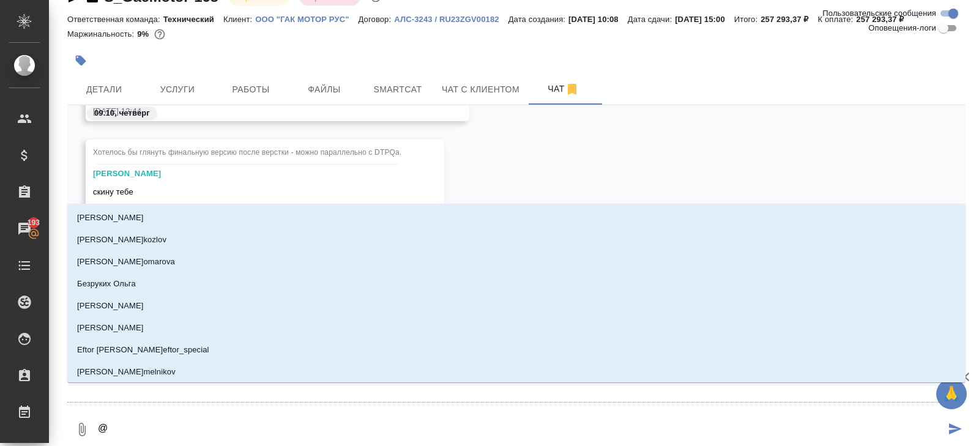
type textarea "@д"
type input "д"
type textarea "@да"
type input "да"
type textarea "@дар"
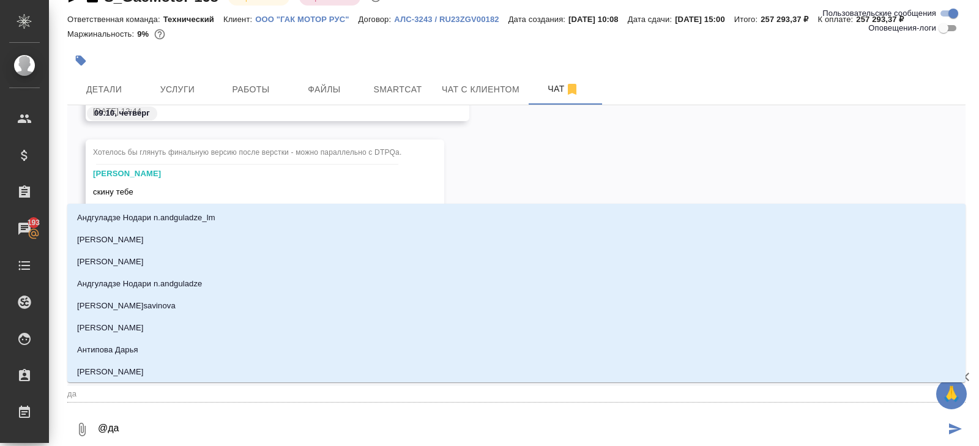
type input "дар"
type textarea "@да"
type input "да"
type textarea "@д"
type input "д"
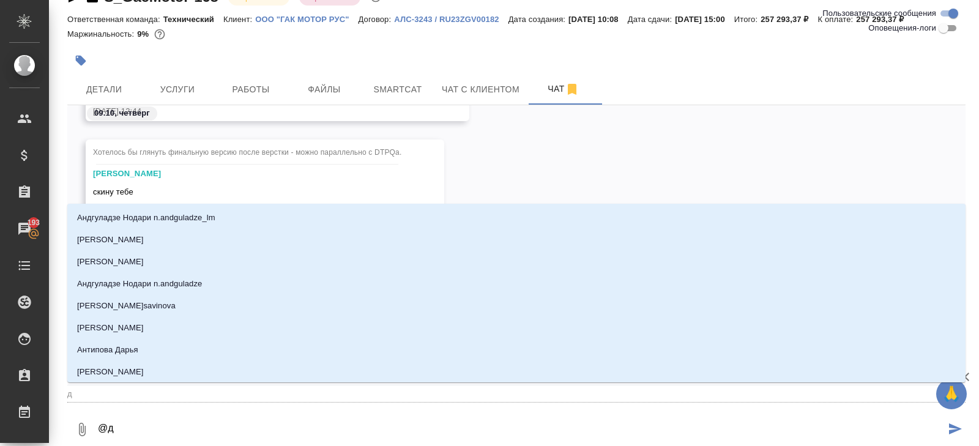
type textarea "@"
type textarea "@р"
type input "р"
type textarea "@ру"
type input "ру"
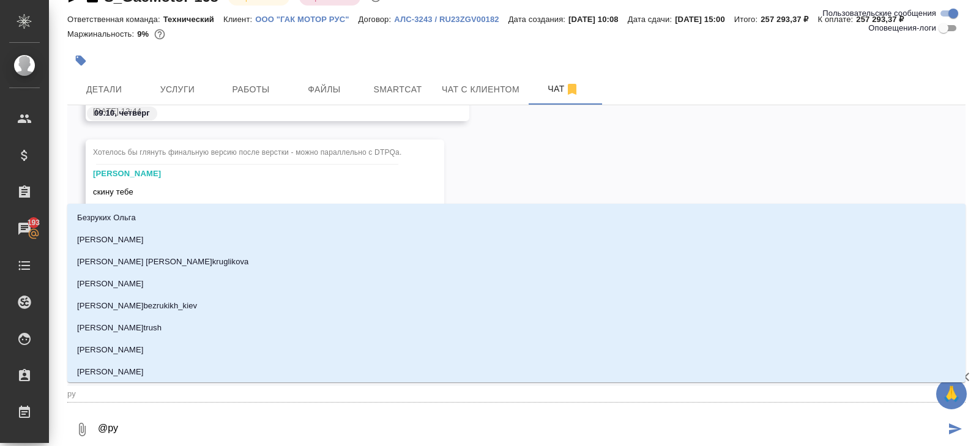
type textarea "@рум"
type input "рум"
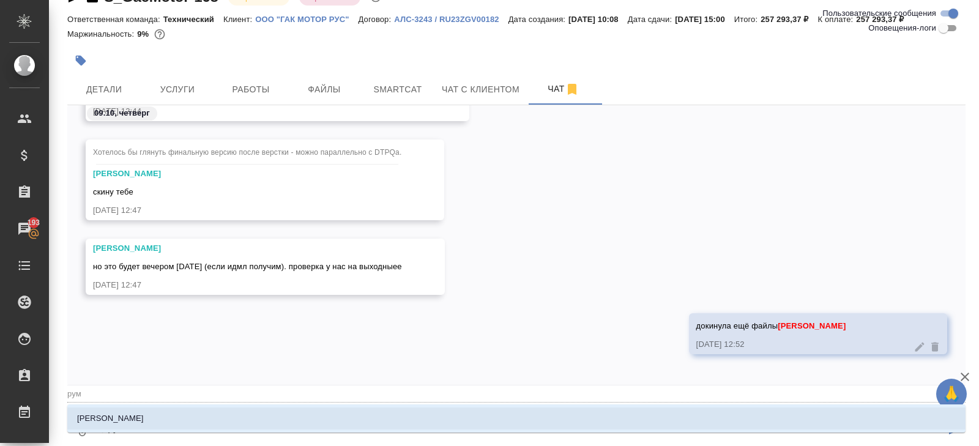
click at [190, 426] on li "[PERSON_NAME]" at bounding box center [516, 418] width 898 height 22
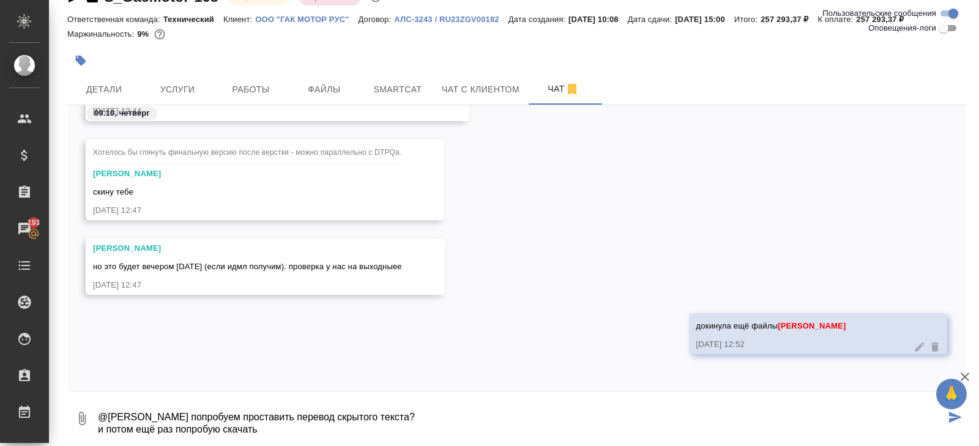
type textarea "@[PERSON_NAME] попробуем проставить перевод скрытого текста? и потом ещё раз по…"
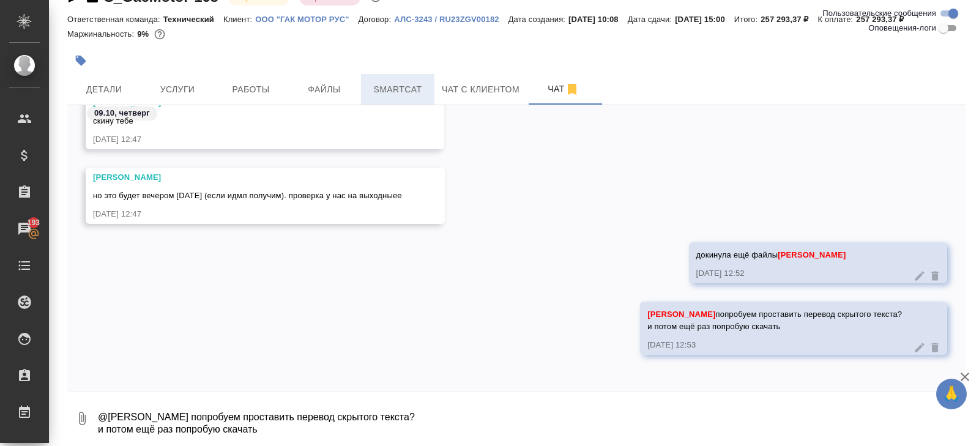
click at [415, 95] on span "Smartcat" at bounding box center [397, 89] width 59 height 15
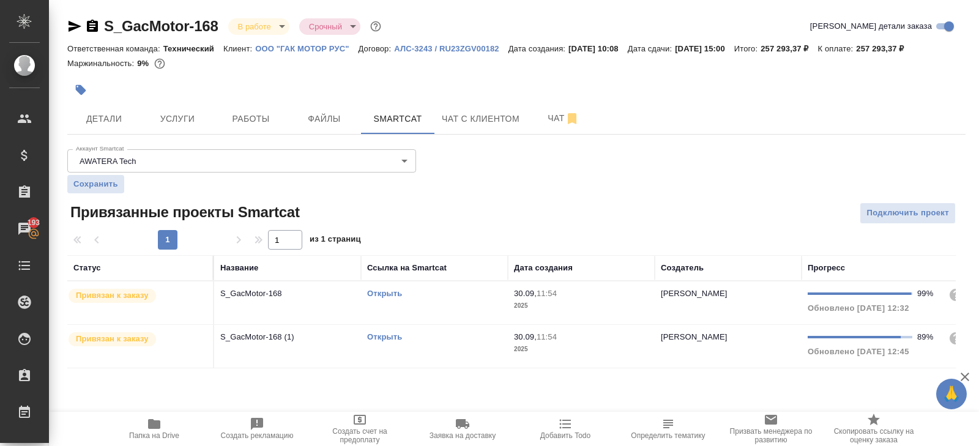
click at [139, 427] on span "Папка на Drive" at bounding box center [154, 428] width 88 height 23
